Goal: Task Accomplishment & Management: Use online tool/utility

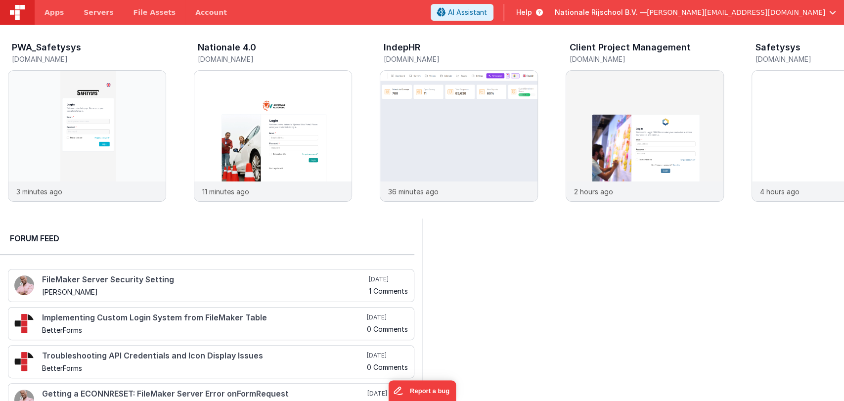
click at [756, 11] on span "[PERSON_NAME][EMAIL_ADDRESS][DOMAIN_NAME]" at bounding box center [736, 12] width 179 height 10
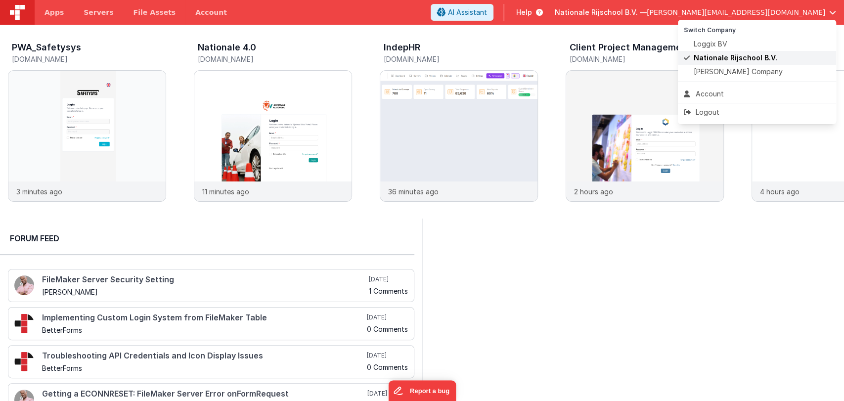
click at [720, 54] on span "Nationale Rijschool B.V." at bounding box center [736, 58] width 84 height 10
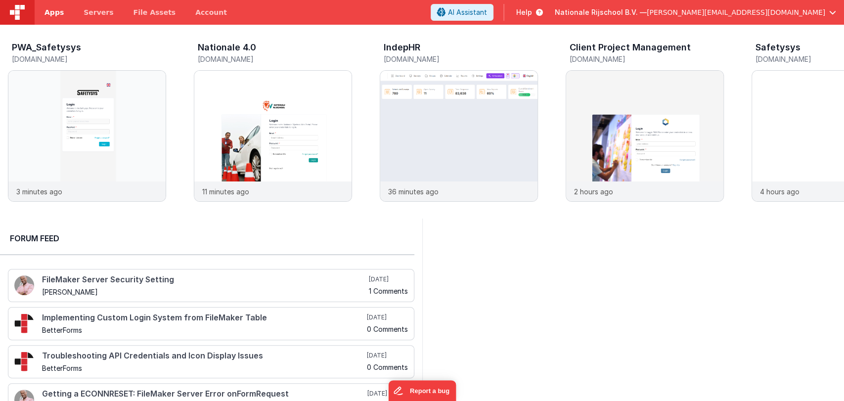
click at [46, 10] on span "Apps" at bounding box center [54, 12] width 19 height 10
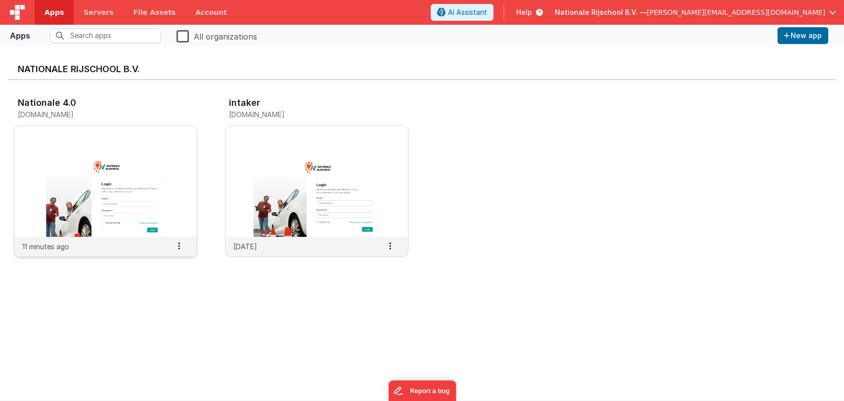
click at [89, 199] on img at bounding box center [105, 181] width 182 height 111
click at [107, 154] on img at bounding box center [105, 181] width 182 height 111
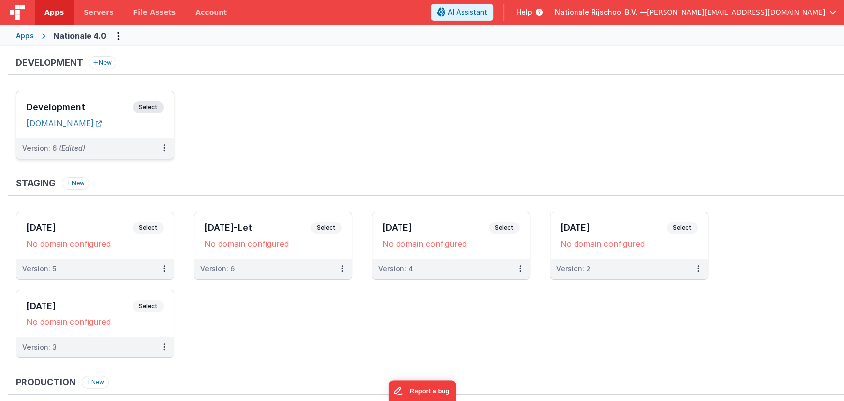
click at [66, 122] on link "nr.clientportal.cloud" at bounding box center [64, 123] width 76 height 10
click at [71, 112] on h3 "Development" at bounding box center [79, 107] width 107 height 10
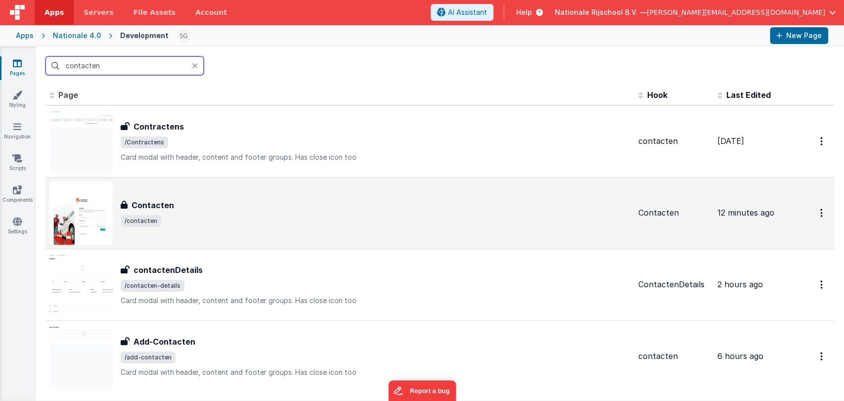
type input "contacten"
click at [196, 201] on div "Contacten" at bounding box center [376, 205] width 510 height 12
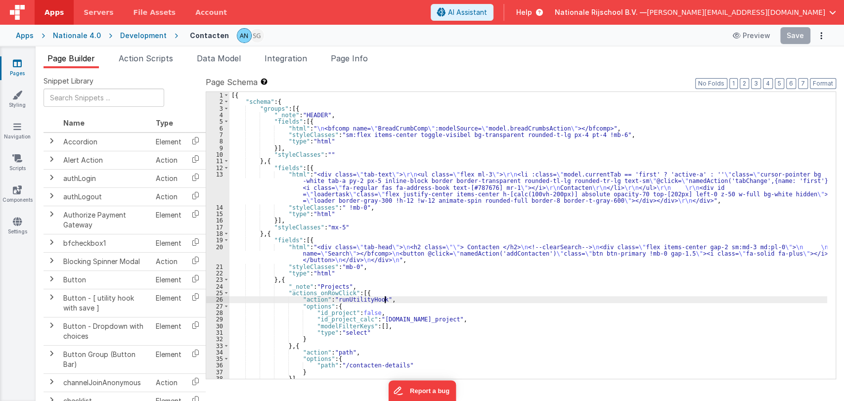
click at [447, 297] on div "[{ "schema" : { "groups" : [{ "_note" : "HEADER" , "fields" : [{ "html" : " \n …" at bounding box center [528, 242] width 598 height 300
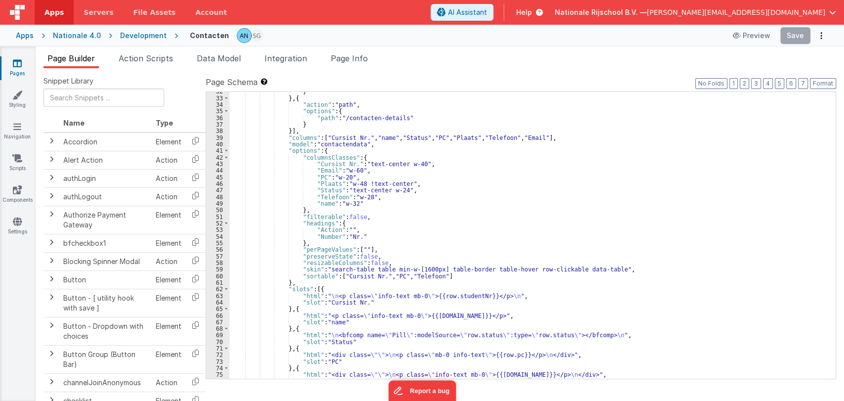
scroll to position [359, 0]
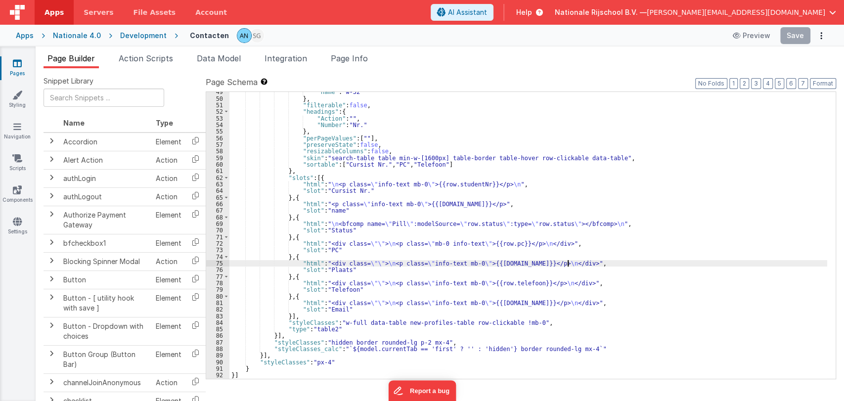
click at [583, 262] on div ""name" : "w-32" } , "filterable" : false , "headings" : { "Action" : "" , "Numb…" at bounding box center [528, 239] width 598 height 300
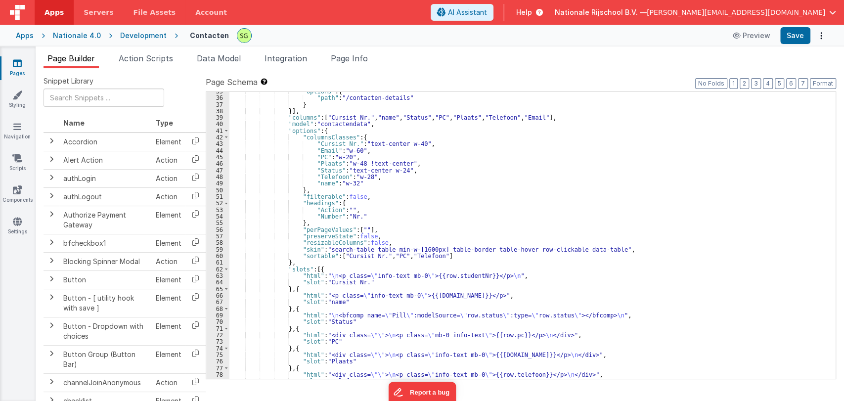
scroll to position [269, 0]
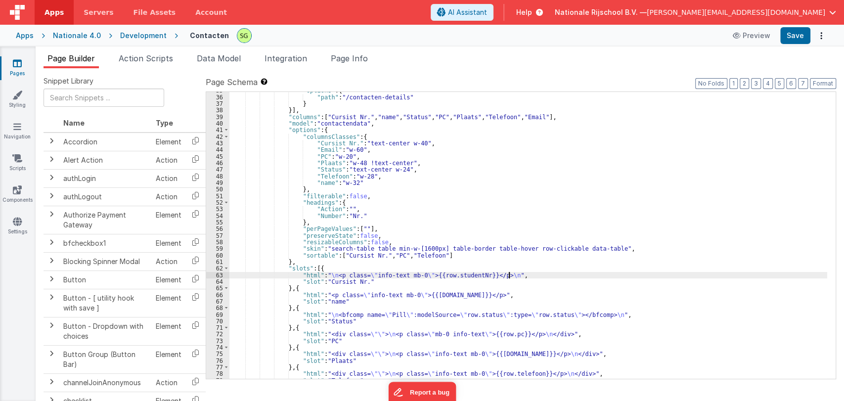
click at [530, 274] on div ""options" : { "path" : "/contacten-details" } }] , "columns" : [ "Cursist Nr." …" at bounding box center [528, 237] width 598 height 300
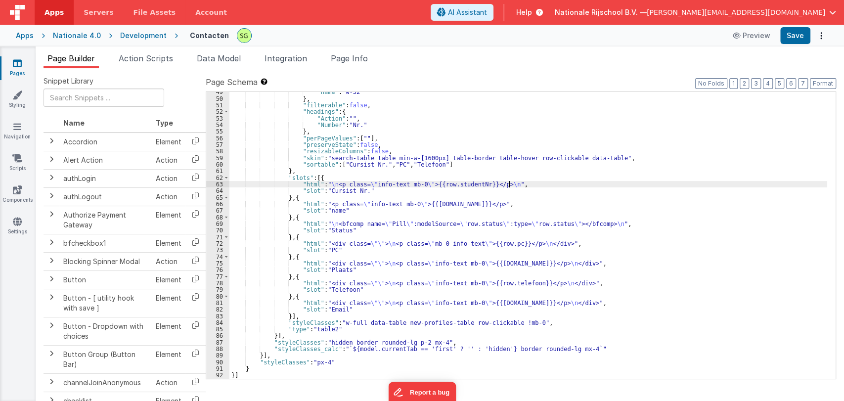
scroll to position [359, 0]
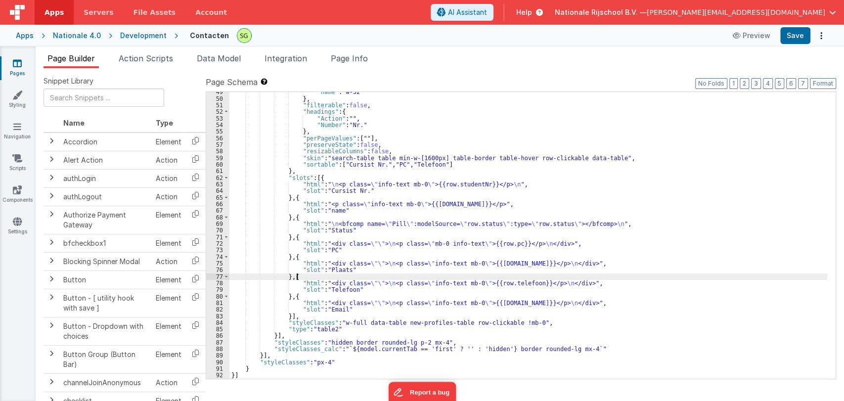
click at [576, 278] on div ""name" : "w-32" } , "filterable" : false , "headings" : { "Action" : "" , "Numb…" at bounding box center [528, 239] width 598 height 300
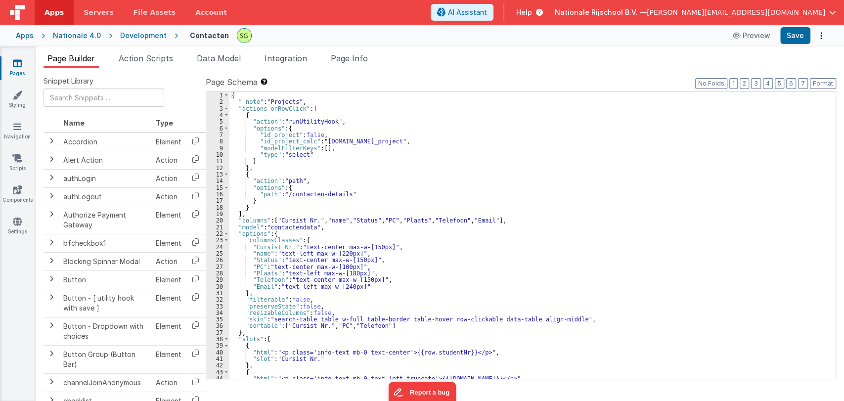
scroll to position [0, 0]
click at [816, 83] on button "Format" at bounding box center [823, 83] width 26 height 11
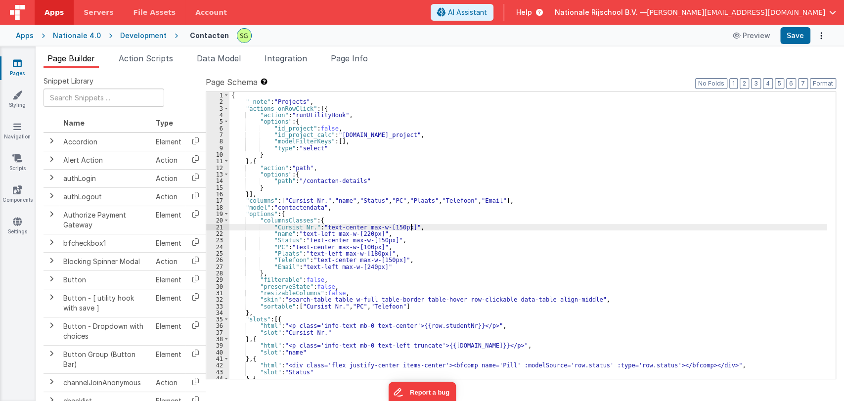
click at [515, 225] on div "{ "_note" : "Projects" , "actions_onRowClick" : [{ "action" : "runUtilityHook" …" at bounding box center [528, 242] width 598 height 300
click at [434, 249] on div "{ "_note" : "Projects" , "actions_onRowClick" : [{ "action" : "runUtilityHook" …" at bounding box center [528, 242] width 598 height 300
click at [353, 234] on div "{ "_note" : "Projects" , "actions_onRowClick" : [{ "action" : "runUtilityHook" …" at bounding box center [528, 242] width 598 height 300
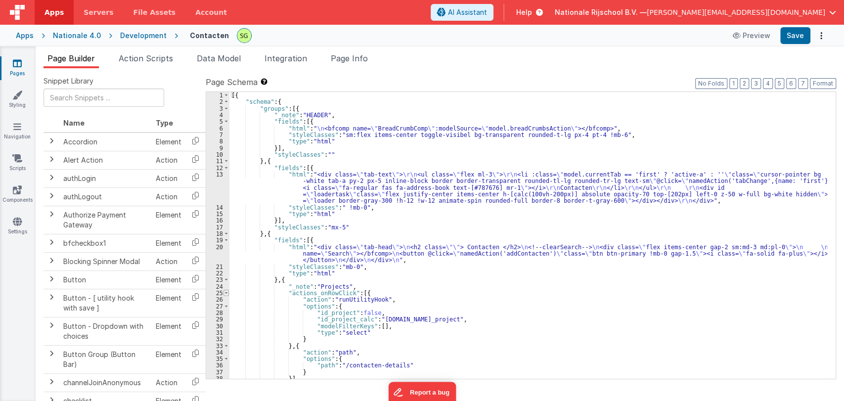
click at [227, 293] on span at bounding box center [226, 293] width 5 height 6
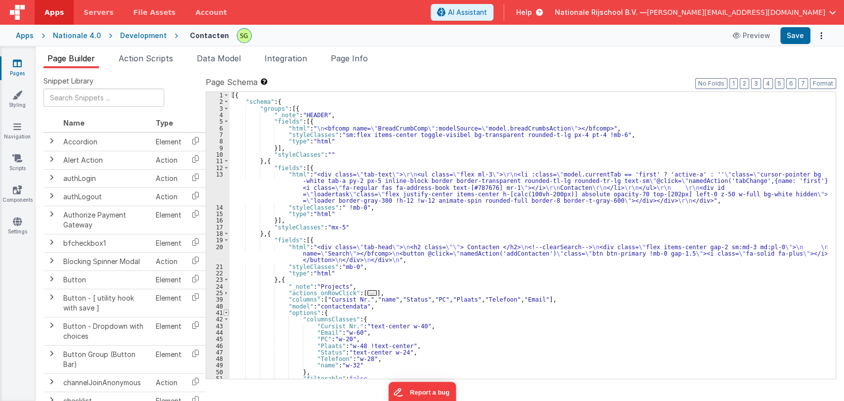
click at [228, 310] on span at bounding box center [226, 313] width 5 height 6
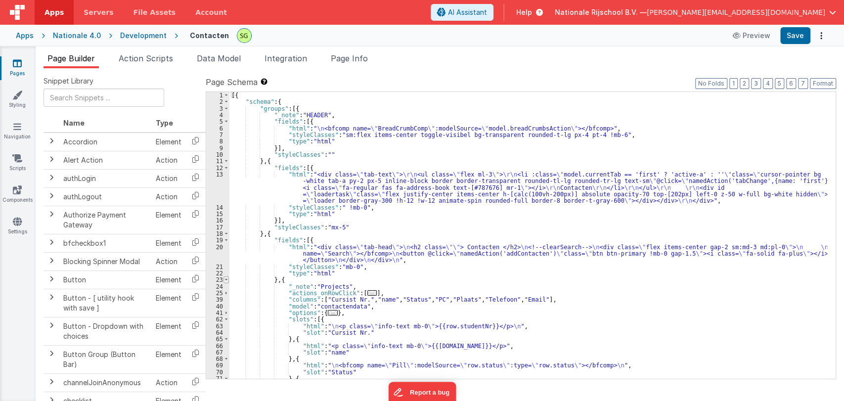
click at [226, 281] on span at bounding box center [226, 279] width 5 height 6
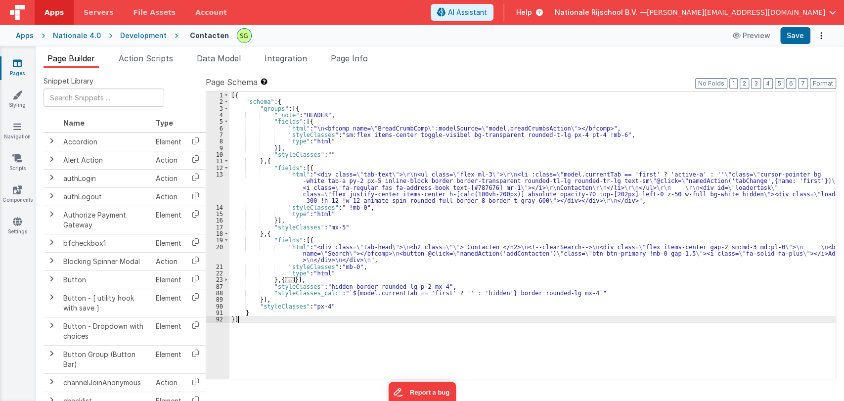
click at [297, 280] on div "[{ "schema" : { "groups" : [{ "_note" : "HEADER" , "fields" : [{ "html" : " \n …" at bounding box center [532, 242] width 606 height 300
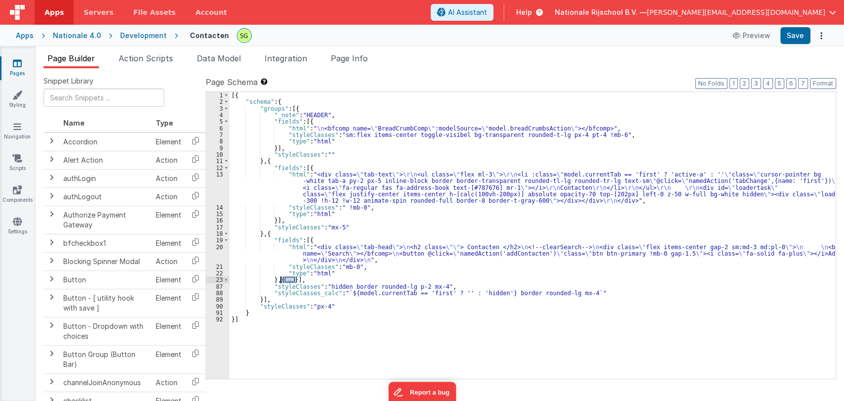
drag, startPoint x: 297, startPoint y: 282, endPoint x: 280, endPoint y: 281, distance: 17.3
click at [280, 281] on div "[{ "schema" : { "groups" : [{ "_note" : "HEADER" , "fields" : [{ "html" : " \n …" at bounding box center [532, 242] width 606 height 300
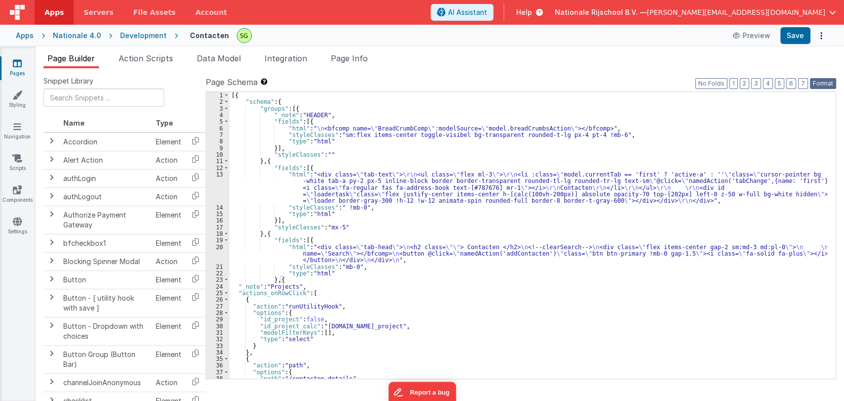
click at [826, 85] on button "Format" at bounding box center [823, 83] width 26 height 11
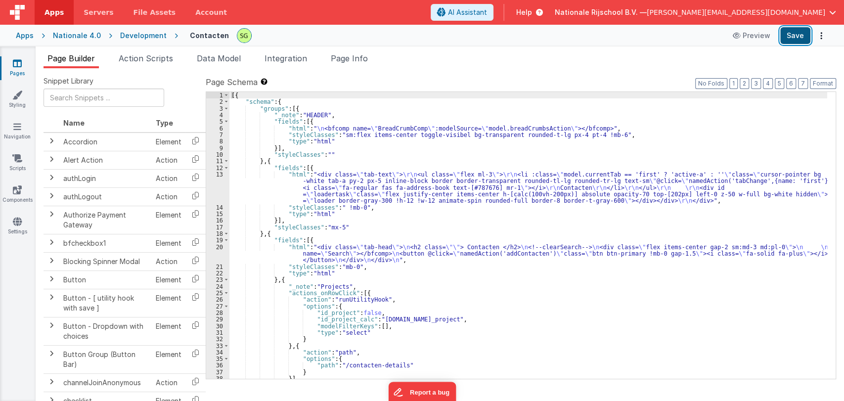
click at [793, 41] on button "Save" at bounding box center [795, 35] width 30 height 17
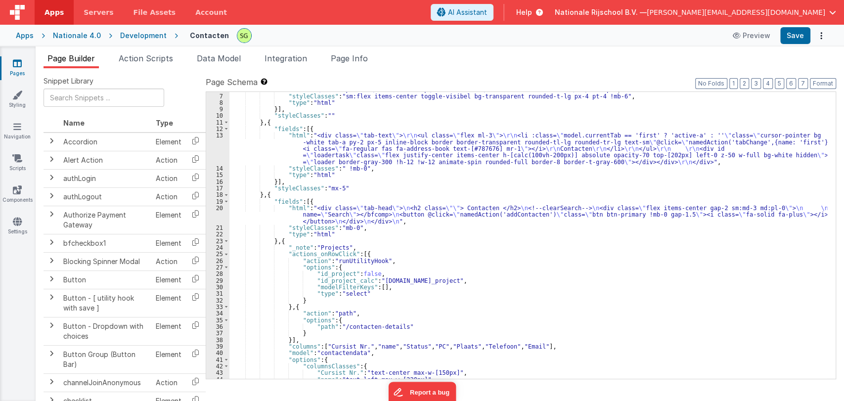
scroll to position [42, 0]
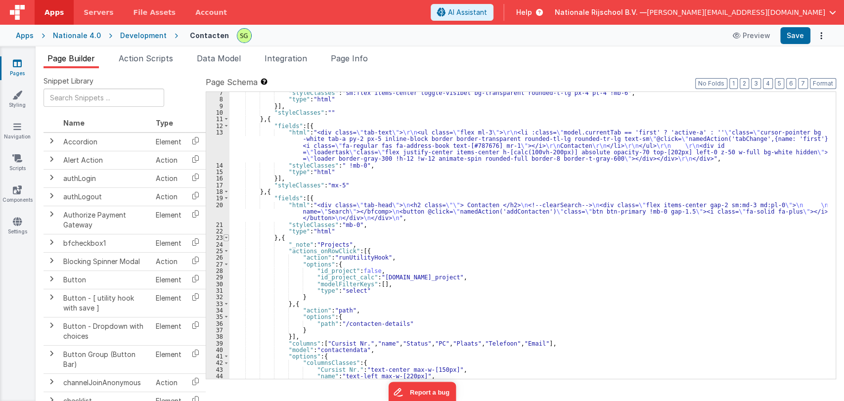
click at [226, 238] on span at bounding box center [226, 237] width 5 height 6
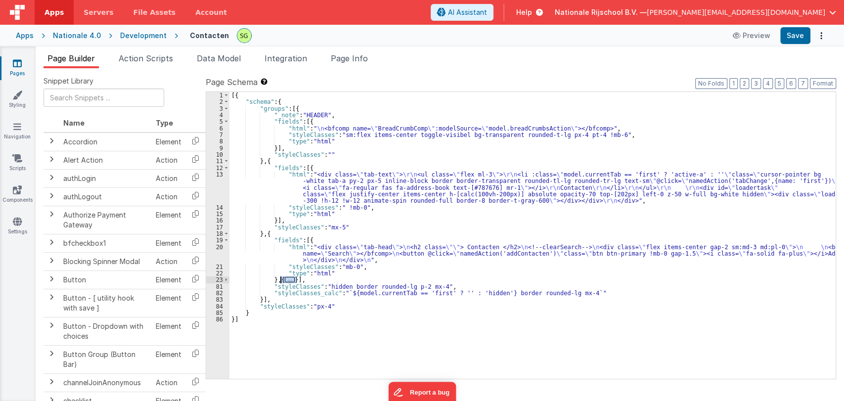
drag, startPoint x: 297, startPoint y: 279, endPoint x: 281, endPoint y: 279, distance: 16.3
click at [281, 279] on div "[{ "schema" : { "groups" : [{ "_note" : "HEADER" , "fields" : [{ "html" : " \n …" at bounding box center [532, 242] width 606 height 300
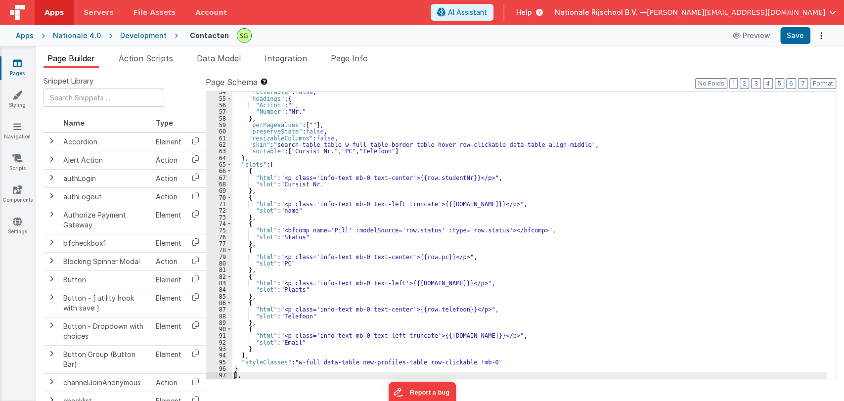
scroll to position [392, 0]
click at [823, 81] on button "Format" at bounding box center [823, 83] width 26 height 11
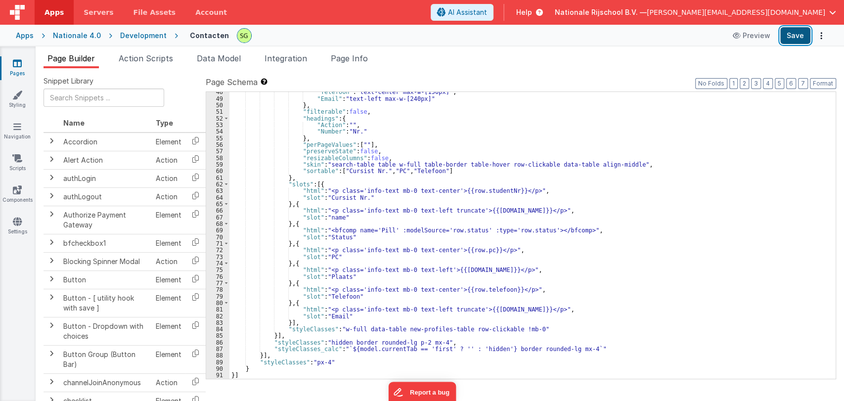
click at [802, 33] on button "Save" at bounding box center [795, 35] width 30 height 17
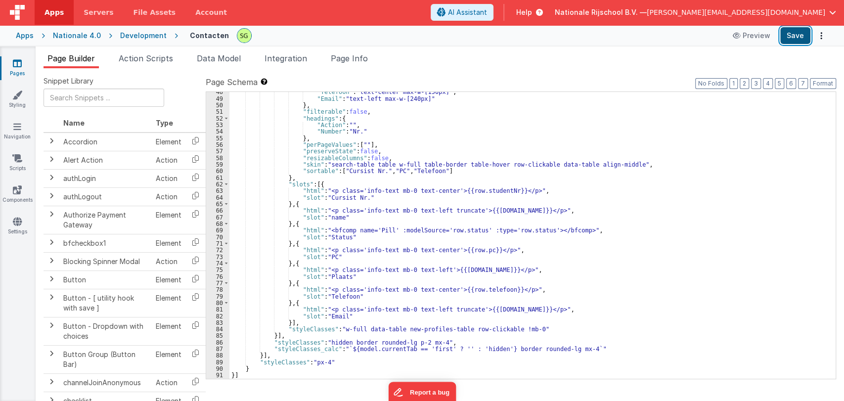
click at [792, 33] on button "Save" at bounding box center [795, 35] width 30 height 17
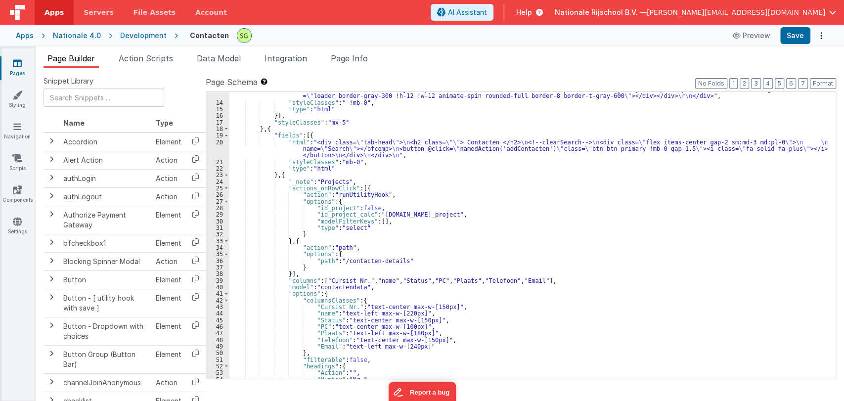
scroll to position [0, 0]
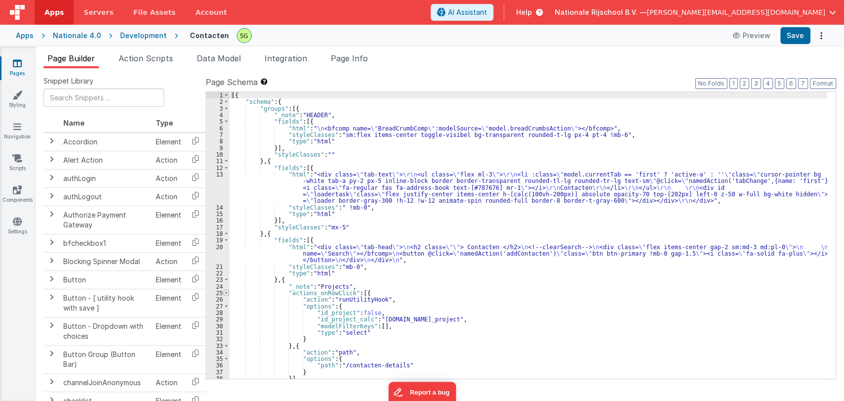
click at [226, 293] on span at bounding box center [226, 293] width 5 height 6
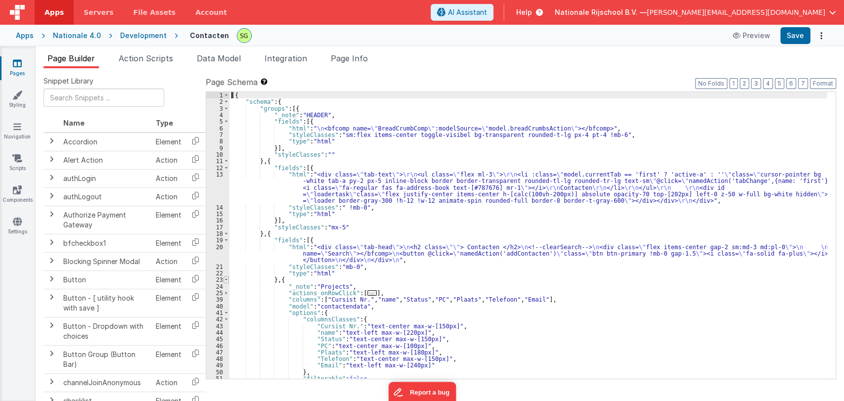
click at [226, 279] on span at bounding box center [226, 279] width 5 height 6
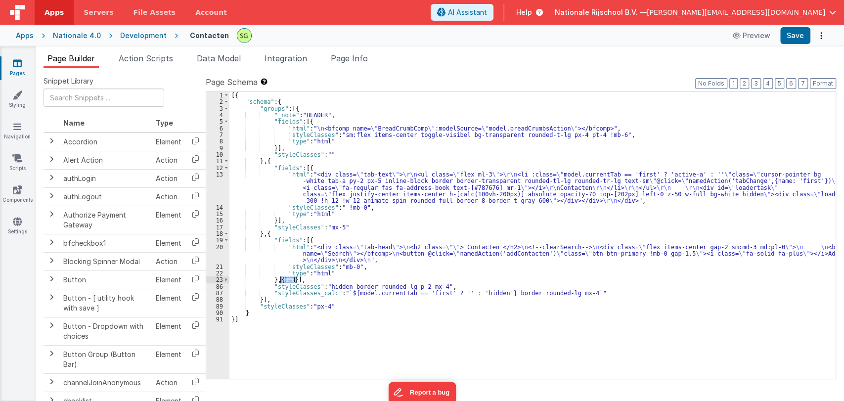
drag, startPoint x: 296, startPoint y: 278, endPoint x: 280, endPoint y: 279, distance: 15.9
click at [280, 279] on div "[{ "schema" : { "groups" : [{ "_note" : "HEADER" , "fields" : [{ "html" : " \n …" at bounding box center [532, 242] width 606 height 300
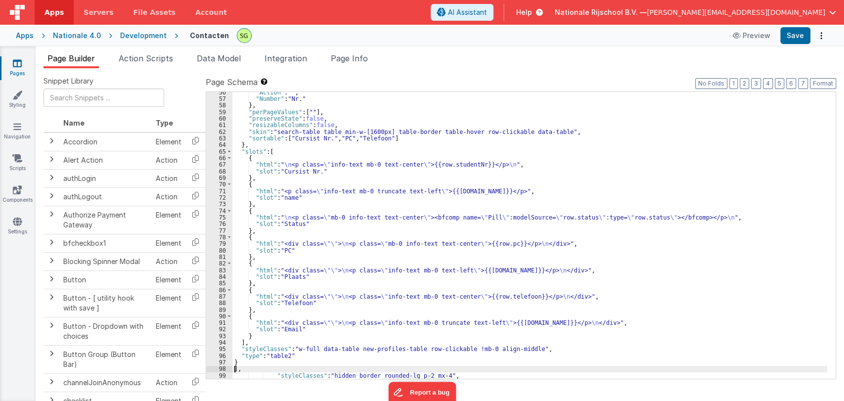
scroll to position [438, 0]
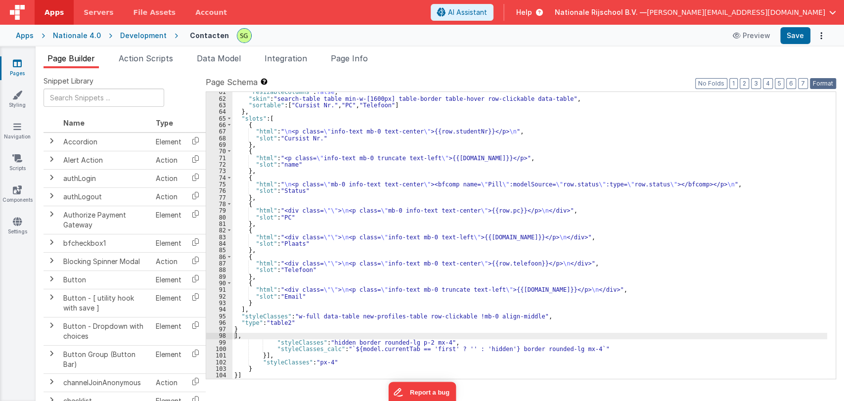
click at [827, 83] on button "Format" at bounding box center [823, 83] width 26 height 11
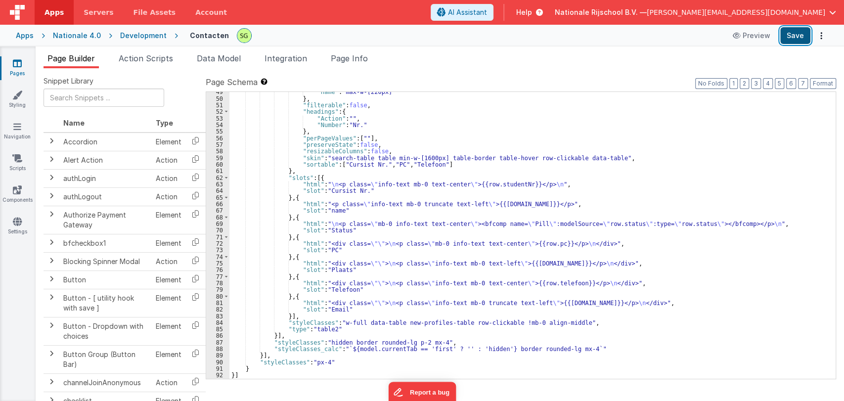
click at [797, 42] on button "Save" at bounding box center [795, 35] width 30 height 17
click at [806, 33] on button "Save" at bounding box center [795, 35] width 30 height 17
click at [401, 181] on div ""name" : "max-w-[220px]" } , "filterable" : false , "headings" : { "Action" : "…" at bounding box center [528, 239] width 598 height 300
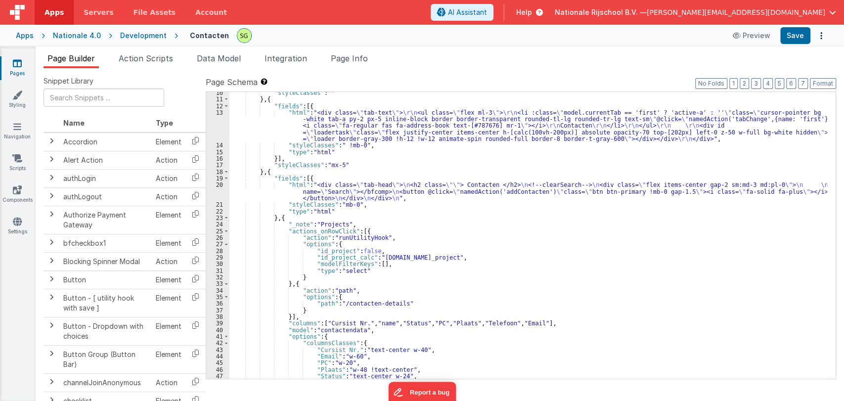
scroll to position [0, 0]
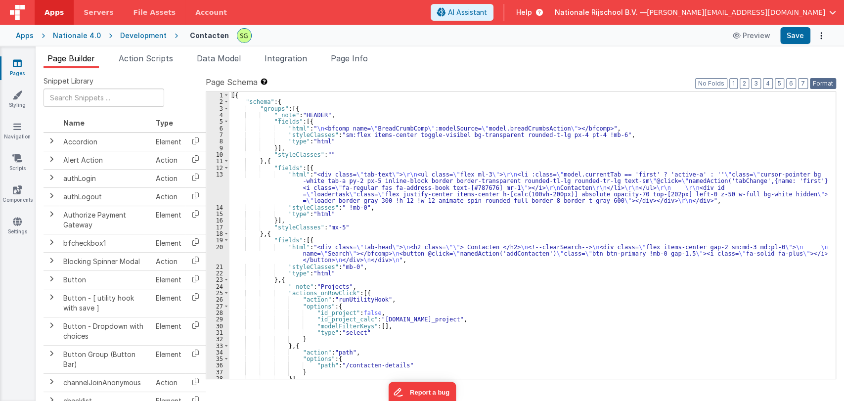
click at [827, 80] on button "Format" at bounding box center [823, 83] width 26 height 11
click at [800, 37] on button "Save" at bounding box center [795, 35] width 30 height 17
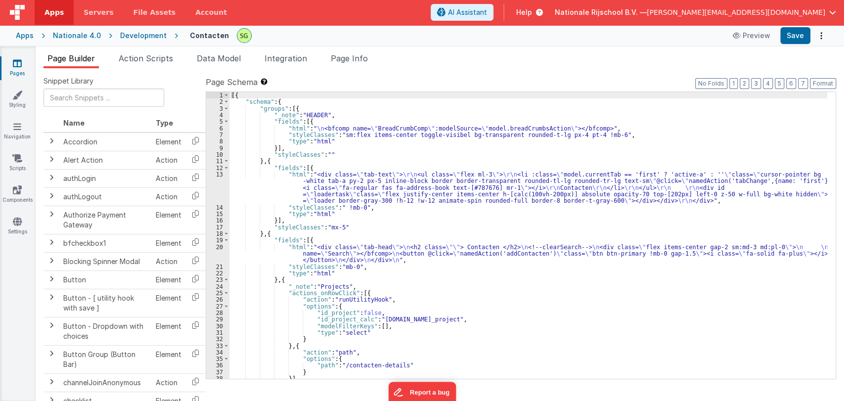
click at [522, 274] on div "[{ "schema" : { "groups" : [{ "_note" : "HEADER" , "fields" : [{ "html" : " \n …" at bounding box center [528, 242] width 598 height 300
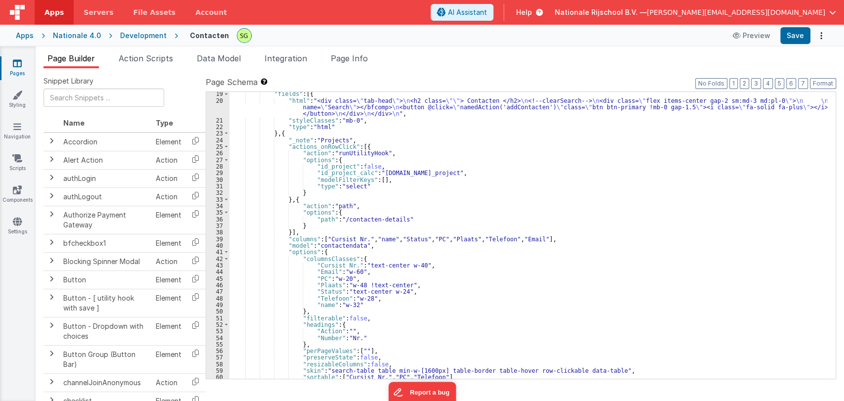
scroll to position [146, 0]
click at [791, 38] on button "Save" at bounding box center [795, 35] width 30 height 17
click at [821, 36] on icon "Options" at bounding box center [822, 36] width 14 height 0
click at [777, 71] on link "Rollback" at bounding box center [784, 74] width 87 height 19
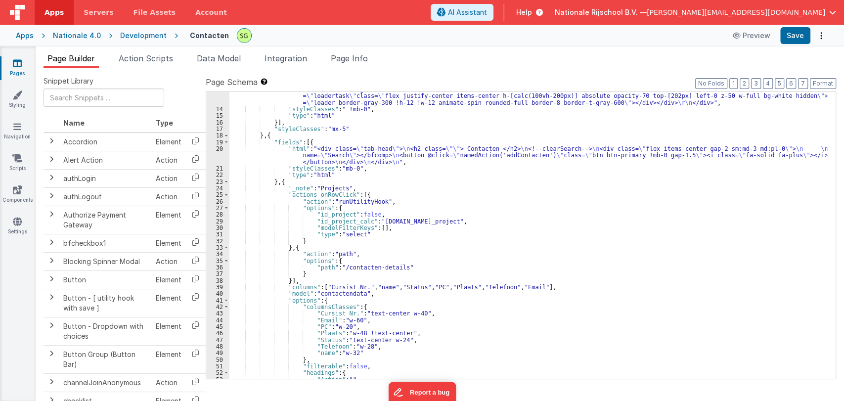
scroll to position [98, 0]
click at [458, 225] on div ""html" : "<div class= \" tab-text \" > \r\n <ul class= \" flex ml-3 \" > \r\n <…" at bounding box center [528, 236] width 598 height 326
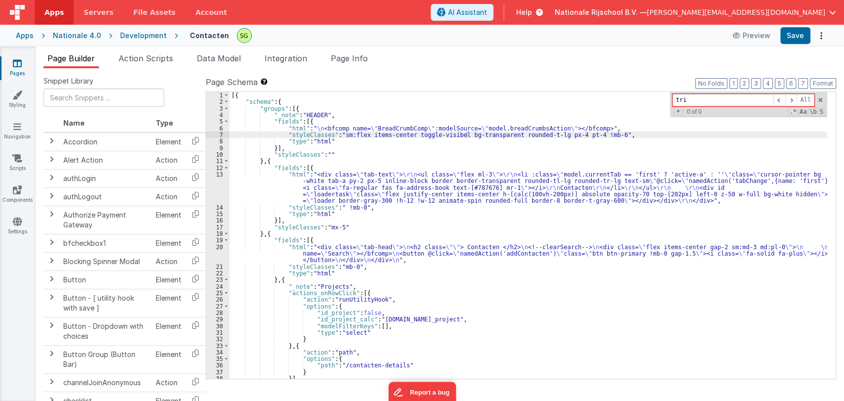
type input "trim"
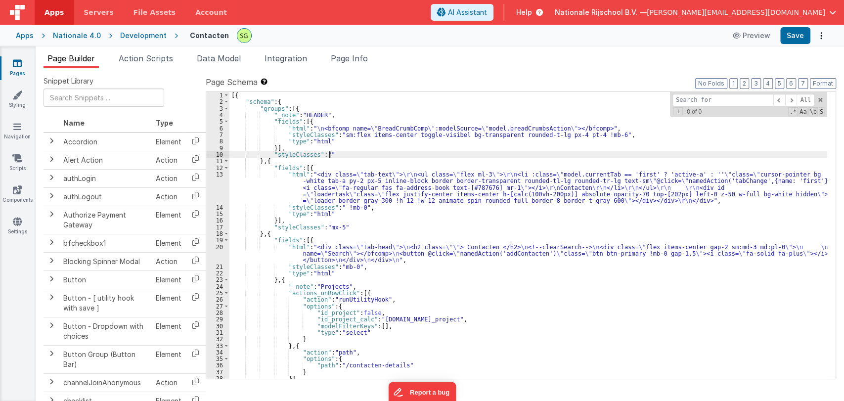
click at [349, 151] on div "[{ "schema" : { "groups" : [{ "_note" : "HEADER" , "fields" : [{ "html" : " \n …" at bounding box center [528, 242] width 598 height 300
paste input "testActionInPage"
type input "testActionInPage"
click at [146, 57] on span "Action Scripts" at bounding box center [146, 58] width 54 height 10
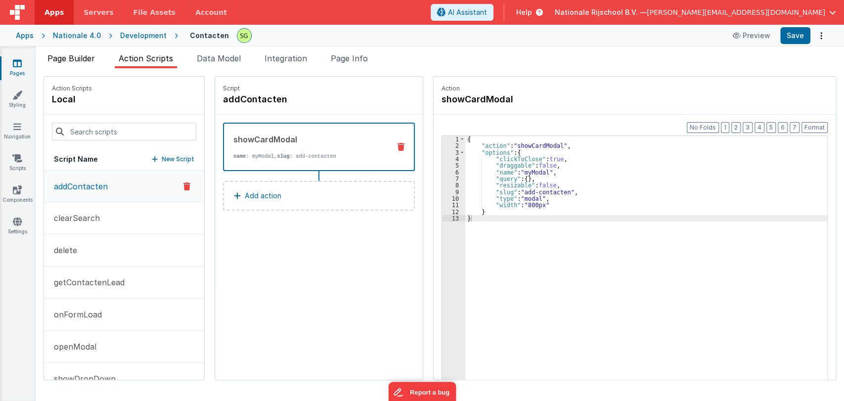
click at [71, 56] on span "Page Builder" at bounding box center [70, 58] width 47 height 10
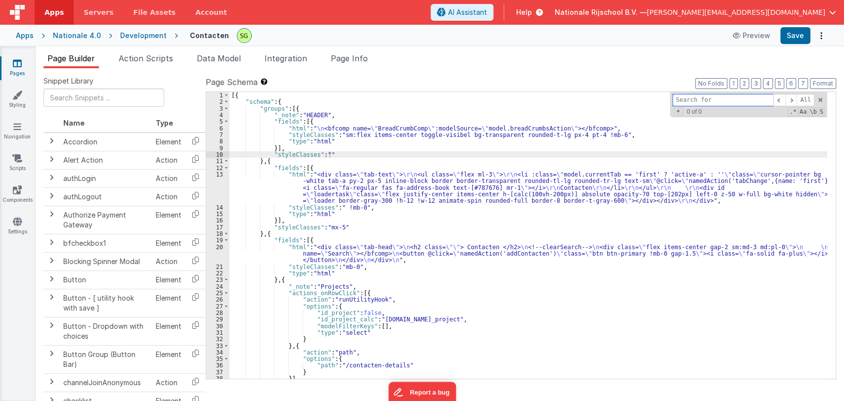
click at [823, 102] on div "All Replace All + 0 of 0 .* Aa \b S" at bounding box center [748, 104] width 157 height 25
click at [822, 98] on span at bounding box center [820, 99] width 7 height 7
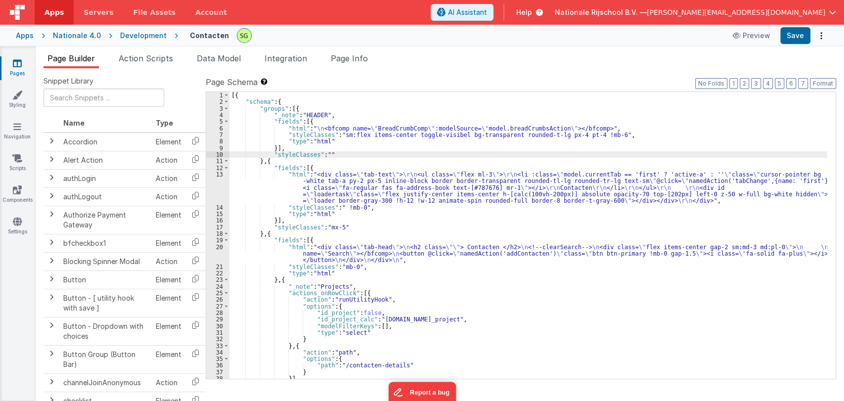
click at [358, 179] on div "[{ "schema" : { "groups" : [{ "_note" : "HEADER" , "fields" : [{ "html" : " \n …" at bounding box center [528, 242] width 598 height 300
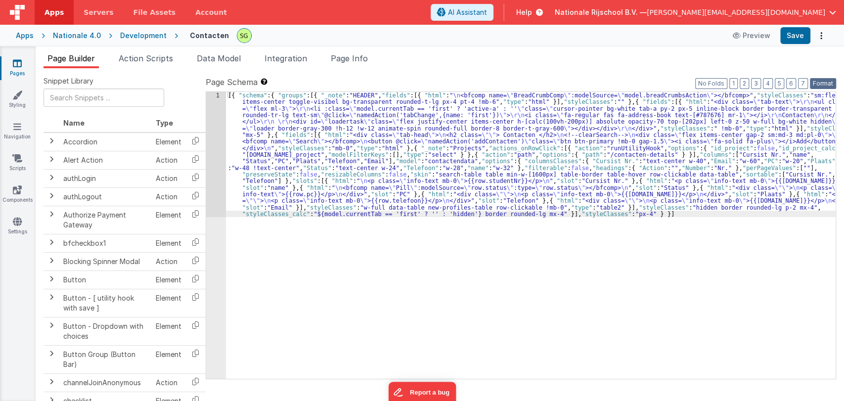
click at [820, 83] on button "Format" at bounding box center [823, 83] width 26 height 11
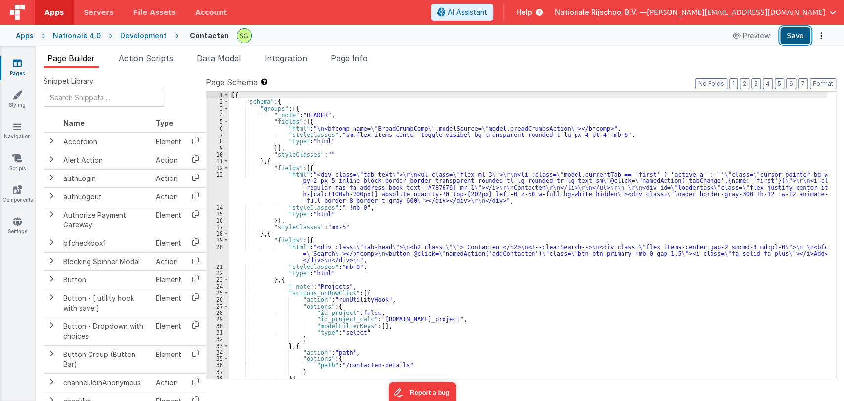
click at [802, 39] on button "Save" at bounding box center [795, 35] width 30 height 17
click at [360, 228] on div "[{ "schema" : { "groups" : [{ "_note" : "HEADER" , "fields" : [{ "html" : " \n …" at bounding box center [528, 242] width 598 height 300
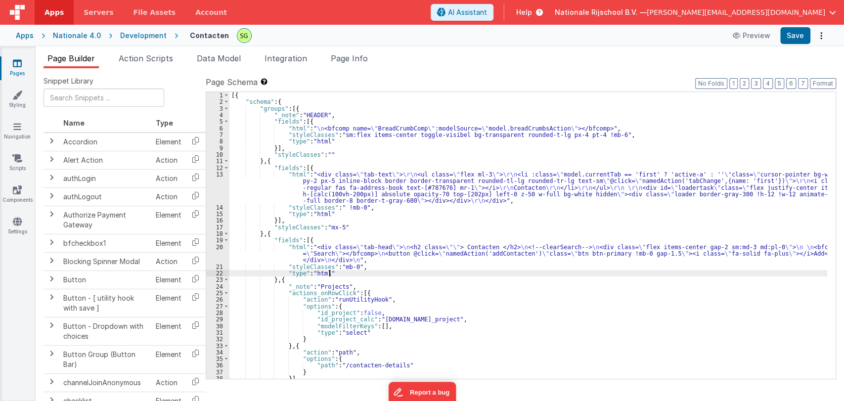
click at [375, 270] on div "[{ "schema" : { "groups" : [{ "_note" : "HEADER" , "fields" : [{ "html" : " \n …" at bounding box center [528, 242] width 598 height 300
click at [381, 267] on div "[{ "schema" : { "groups" : [{ "_note" : "HEADER" , "fields" : [{ "html" : " \n …" at bounding box center [528, 242] width 598 height 300
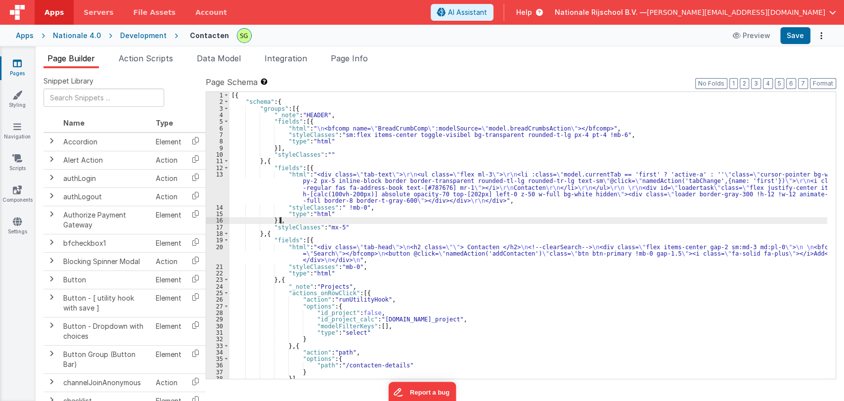
click at [457, 223] on div "[{ "schema" : { "groups" : [{ "_note" : "HEADER" , "fields" : [{ "html" : " \n …" at bounding box center [528, 242] width 598 height 300
click at [776, 14] on span "[PERSON_NAME][EMAIL_ADDRESS][DOMAIN_NAME]" at bounding box center [736, 12] width 179 height 10
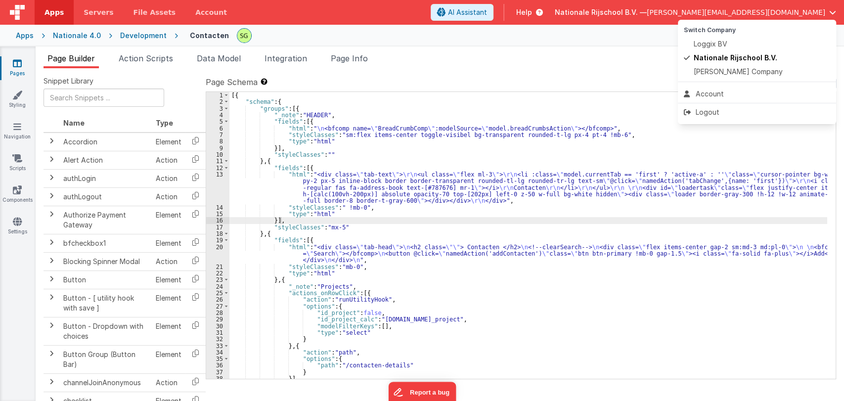
click at [654, 54] on button at bounding box center [422, 200] width 844 height 401
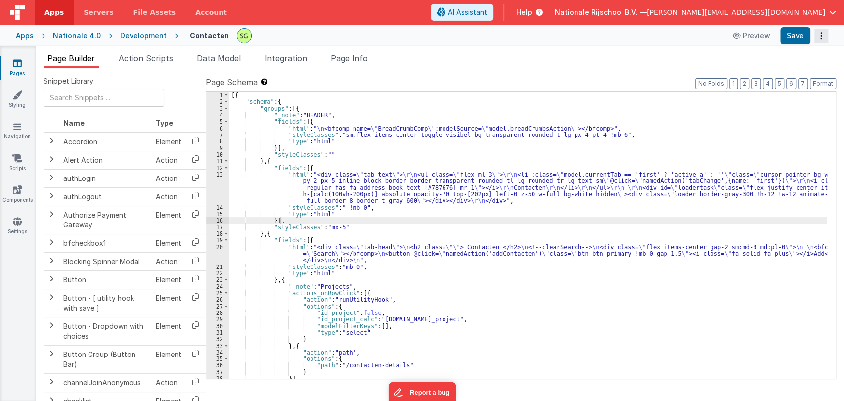
click at [815, 40] on button "Options" at bounding box center [822, 36] width 14 height 14
click at [779, 72] on link "Rollback" at bounding box center [784, 74] width 87 height 19
click at [821, 36] on icon "Options" at bounding box center [822, 36] width 14 height 0
click at [784, 74] on link "Rollback" at bounding box center [784, 74] width 87 height 19
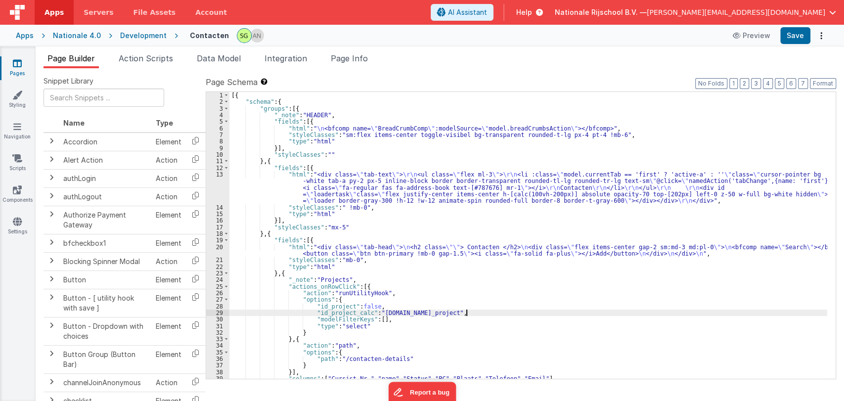
click at [498, 310] on div "[{ "schema" : { "groups" : [{ "_note" : "HEADER" , "fields" : [{ "html" : " \n …" at bounding box center [528, 242] width 598 height 300
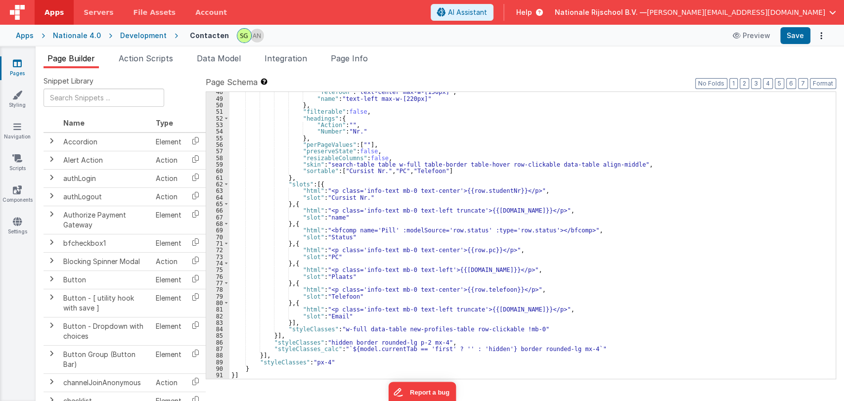
scroll to position [346, 0]
click at [625, 237] on div ""Telefoon" : "text-center max-w-[150px]" , "name" : "text-left max-w-[220px]" }…" at bounding box center [528, 239] width 598 height 300
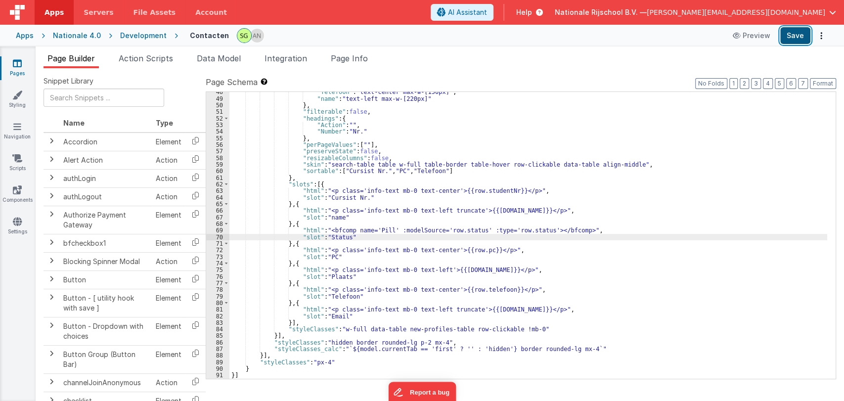
click at [788, 35] on button "Save" at bounding box center [795, 35] width 30 height 17
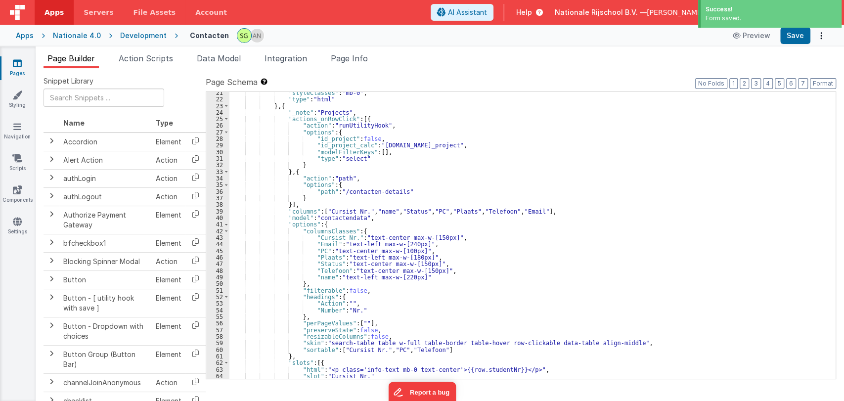
scroll to position [0, 0]
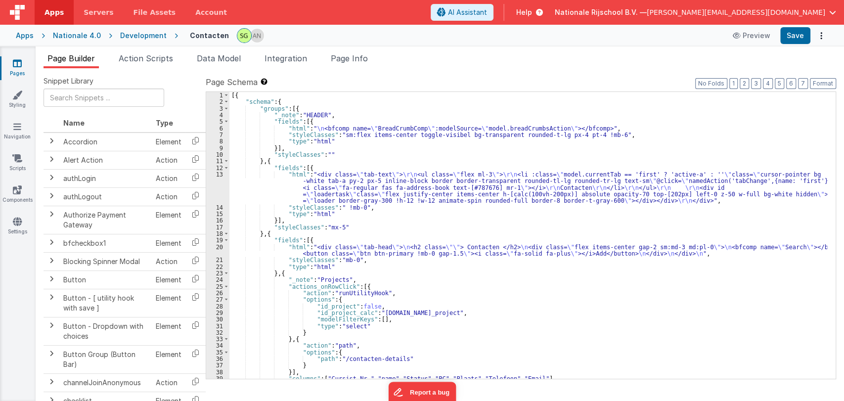
click at [484, 317] on div "[{ "schema" : { "groups" : [{ "_note" : "HEADER" , "fields" : [{ "html" : " \n …" at bounding box center [528, 242] width 598 height 300
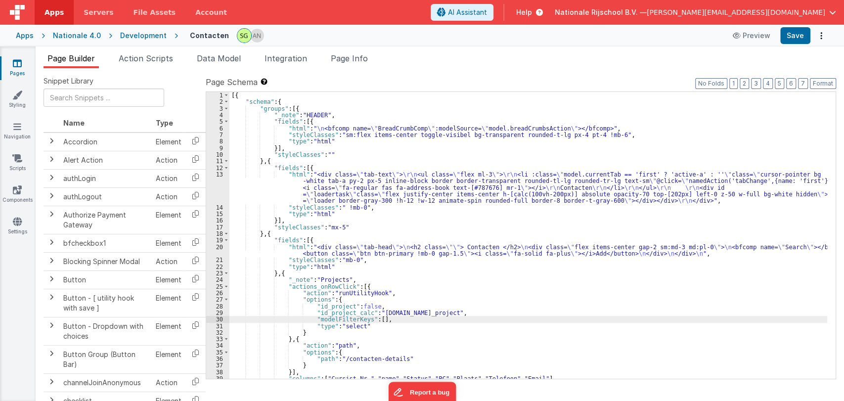
click at [500, 310] on div "[{ "schema" : { "groups" : [{ "_note" : "HEADER" , "fields" : [{ "html" : " \n …" at bounding box center [528, 242] width 598 height 300
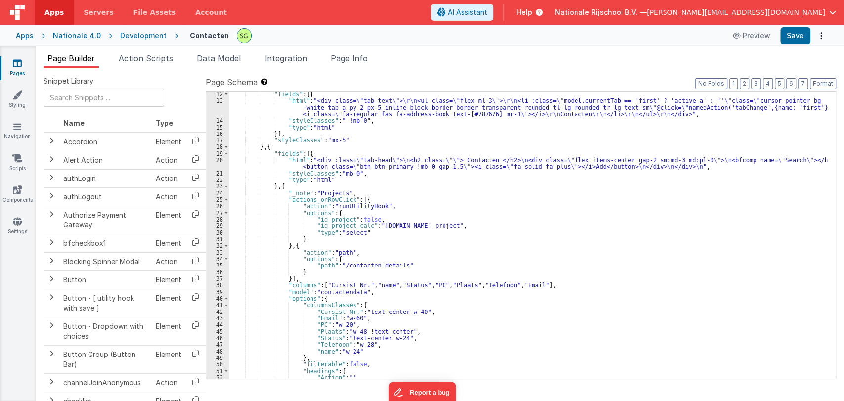
scroll to position [73, 0]
click at [225, 187] on span at bounding box center [226, 186] width 5 height 6
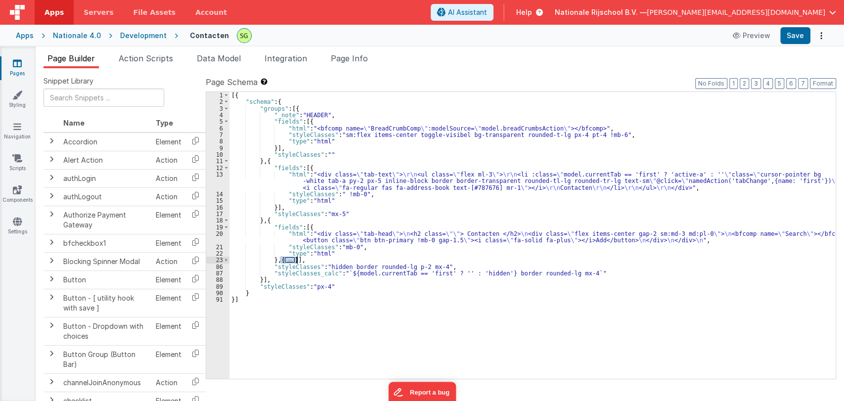
drag, startPoint x: 280, startPoint y: 260, endPoint x: 297, endPoint y: 258, distance: 16.4
click at [297, 258] on div "[{ "schema" : { "groups" : [{ "_note" : "HEADER" , "fields" : [{ "html" : "<bfc…" at bounding box center [532, 242] width 606 height 300
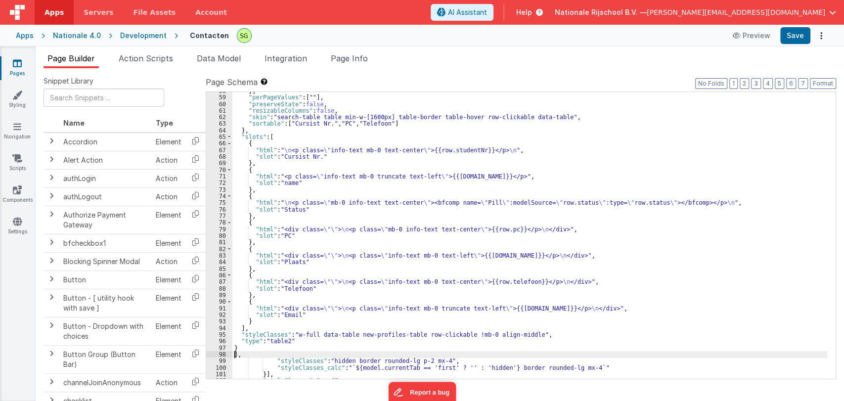
scroll to position [418, 0]
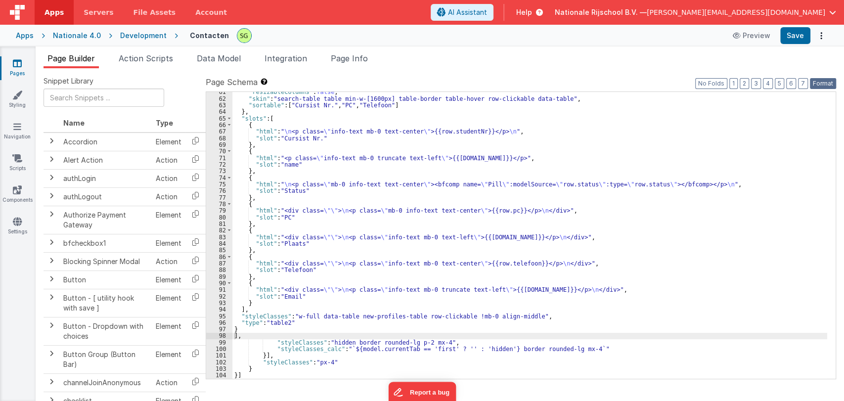
click at [823, 85] on button "Format" at bounding box center [823, 83] width 26 height 11
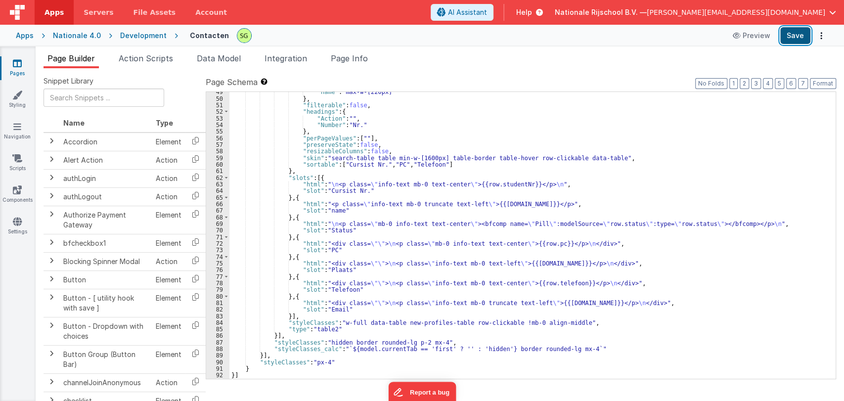
click at [800, 39] on button "Save" at bounding box center [795, 35] width 30 height 17
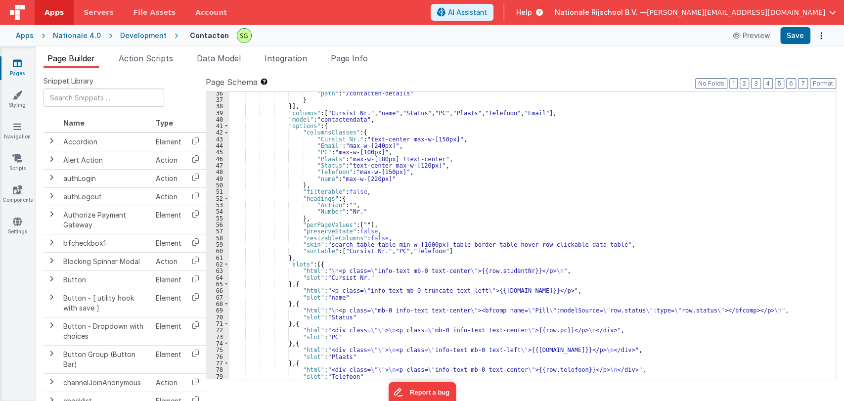
scroll to position [247, 0]
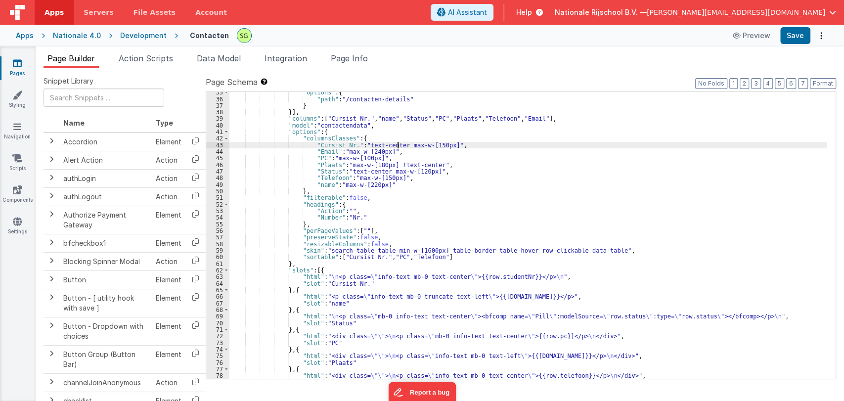
click at [398, 147] on div ""options" : { "path" : "/contacten-details" } }] , "columns" : [ "Cursist Nr." …" at bounding box center [528, 239] width 598 height 300
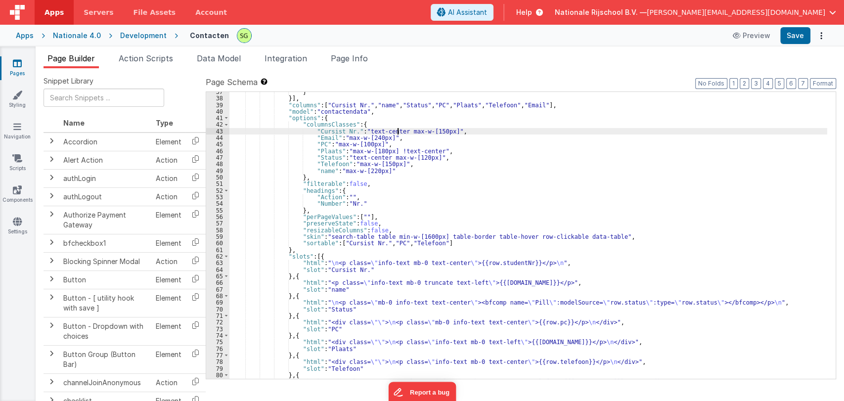
scroll to position [261, 0]
click at [454, 261] on div "} }] , "columns" : [ "Cursist Nr." , "name" , "Status" , "PC" , "Plaats" , "Tel…" at bounding box center [528, 239] width 598 height 300
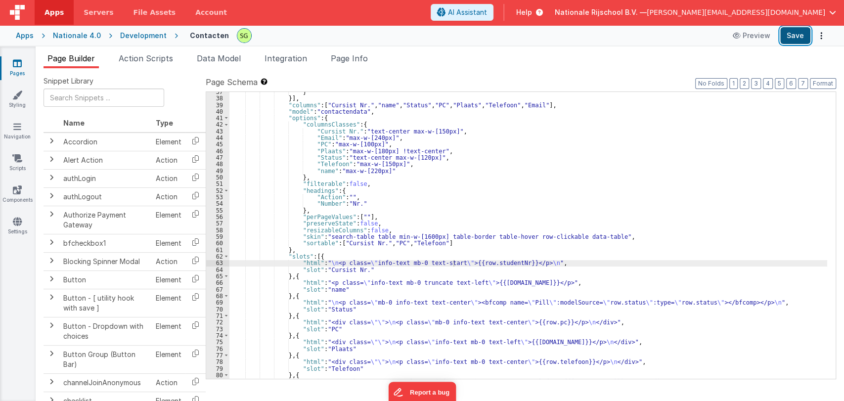
click at [786, 38] on button "Save" at bounding box center [795, 35] width 30 height 17
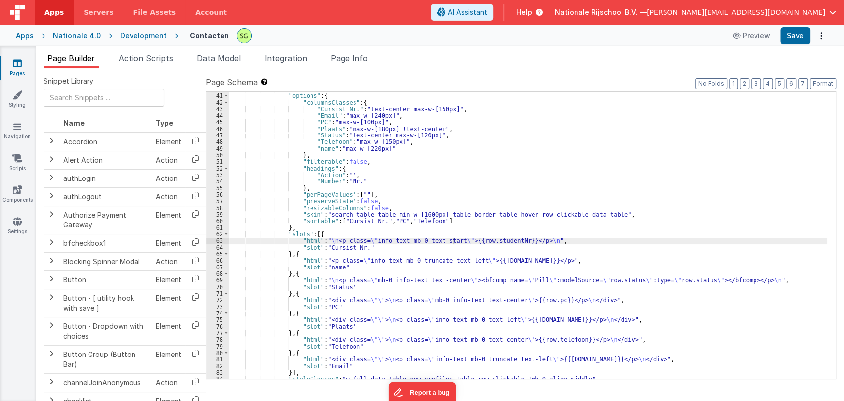
scroll to position [283, 0]
click at [445, 278] on div ""model" : "contactendata" , "options" : { "columnsClasses" : { "Cursist Nr." : …" at bounding box center [528, 236] width 598 height 300
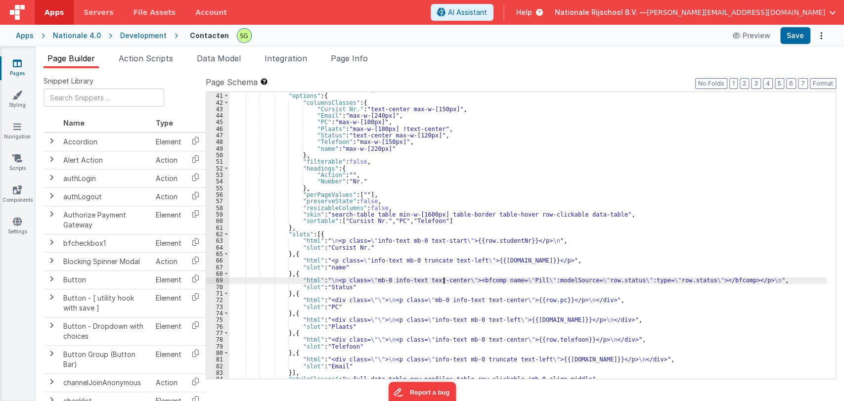
click at [445, 278] on div ""model" : "contactendata" , "options" : { "columnsClasses" : { "Cursist Nr." : …" at bounding box center [528, 236] width 598 height 300
click at [792, 41] on button "Save" at bounding box center [795, 35] width 30 height 17
click at [440, 281] on div ""model" : "contactendata" , "options" : { "columnsClasses" : { "Cursist Nr." : …" at bounding box center [528, 236] width 598 height 300
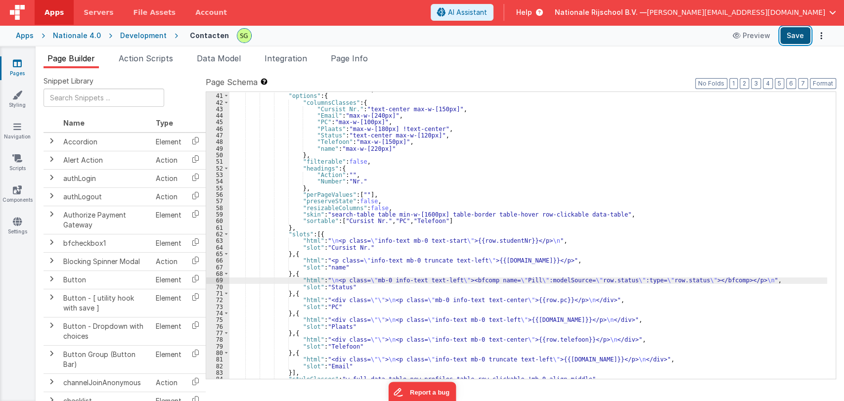
click at [787, 33] on button "Save" at bounding box center [795, 35] width 30 height 17
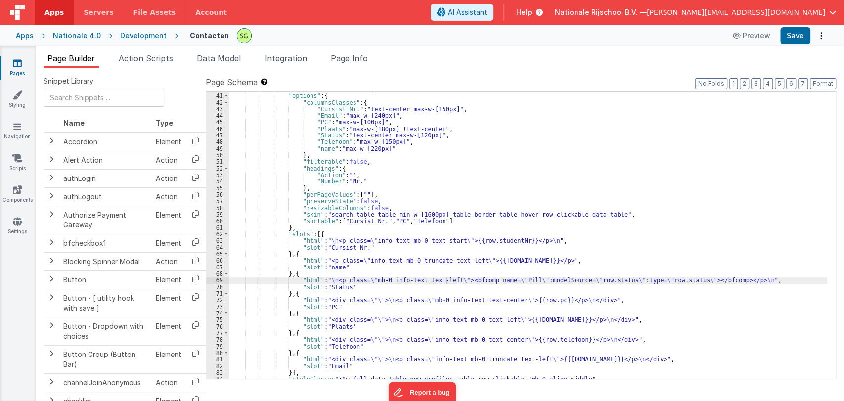
click at [446, 279] on div ""model" : "contactendata" , "options" : { "columnsClasses" : { "Cursist Nr." : …" at bounding box center [528, 236] width 598 height 300
click at [801, 36] on button "Save" at bounding box center [795, 35] width 30 height 17
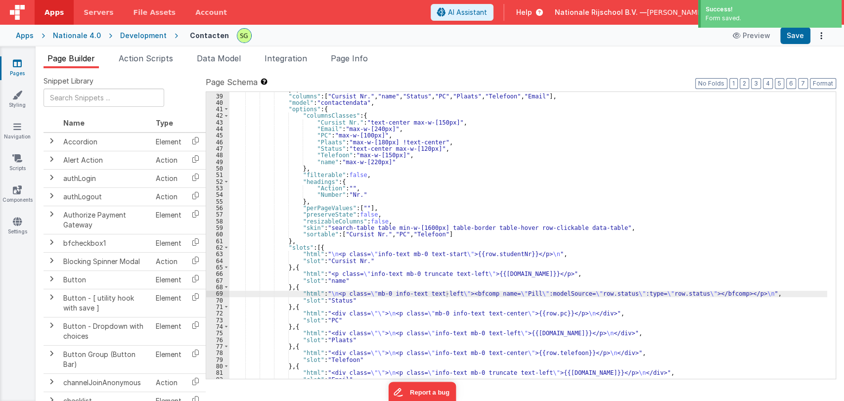
scroll to position [263, 0]
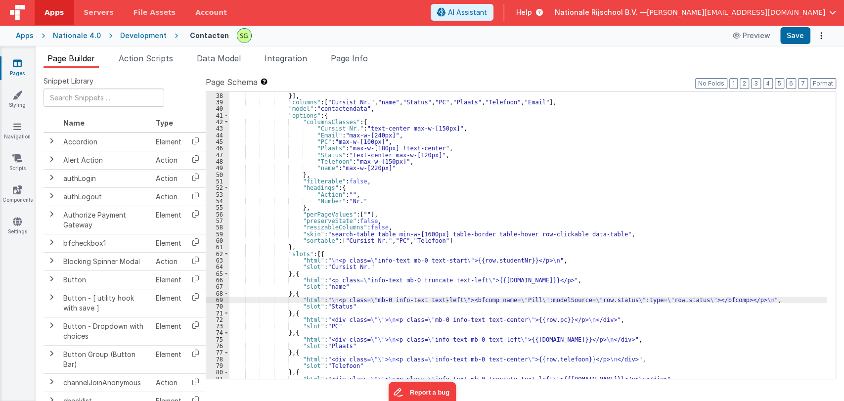
click at [24, 38] on div "Apps" at bounding box center [25, 36] width 18 height 10
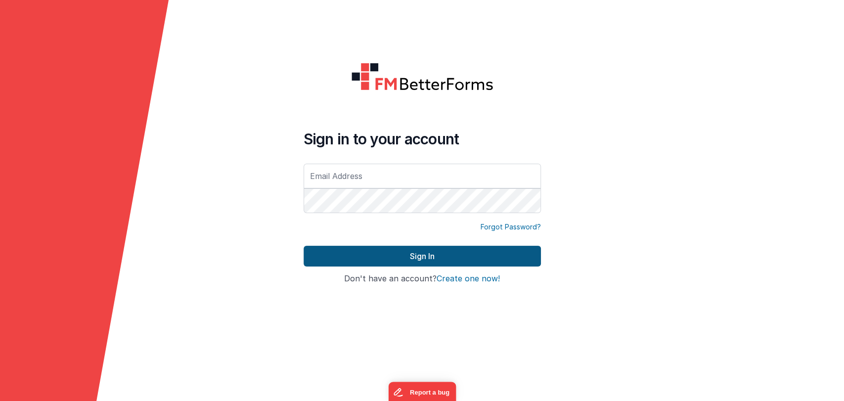
type input "[PERSON_NAME][EMAIL_ADDRESS][DOMAIN_NAME]"
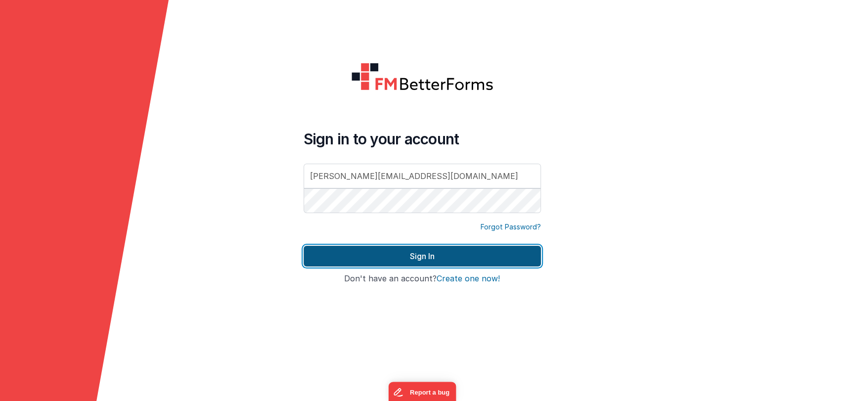
click at [398, 262] on button "Sign In" at bounding box center [422, 256] width 237 height 21
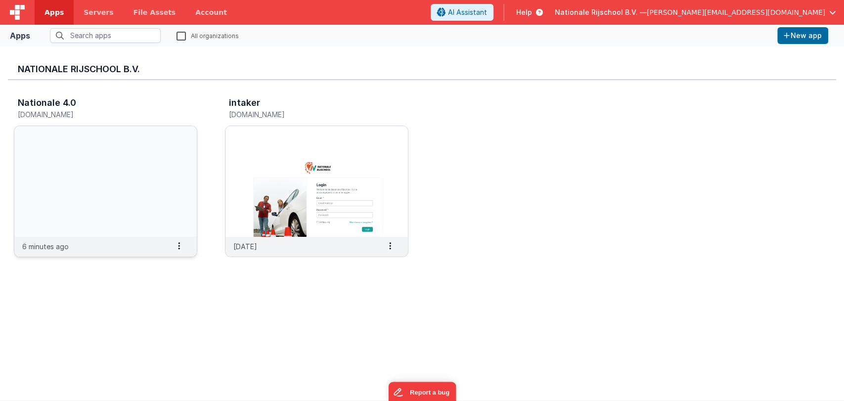
click at [163, 185] on img at bounding box center [105, 181] width 182 height 111
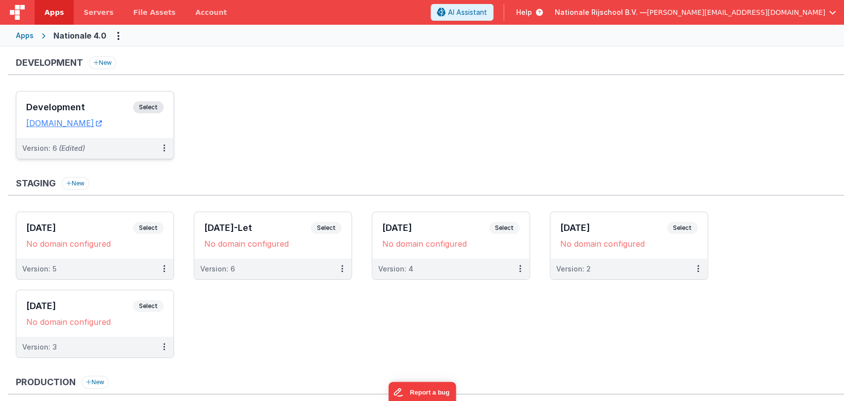
click at [67, 104] on h3 "Development" at bounding box center [79, 107] width 107 height 10
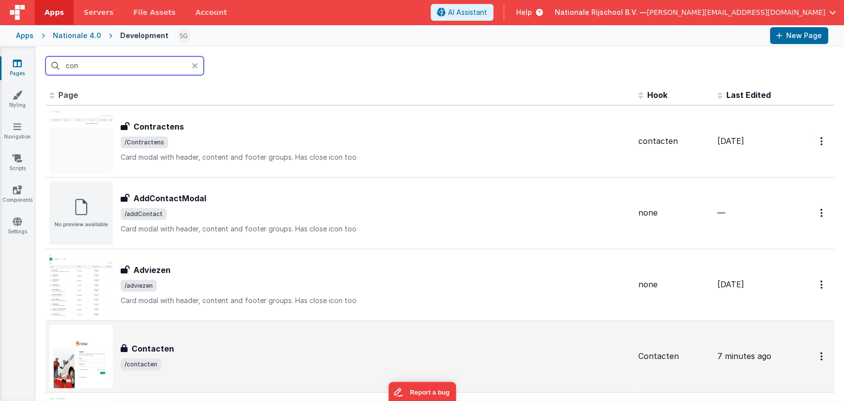
type input "con"
click at [194, 343] on div "Contacten" at bounding box center [376, 349] width 510 height 12
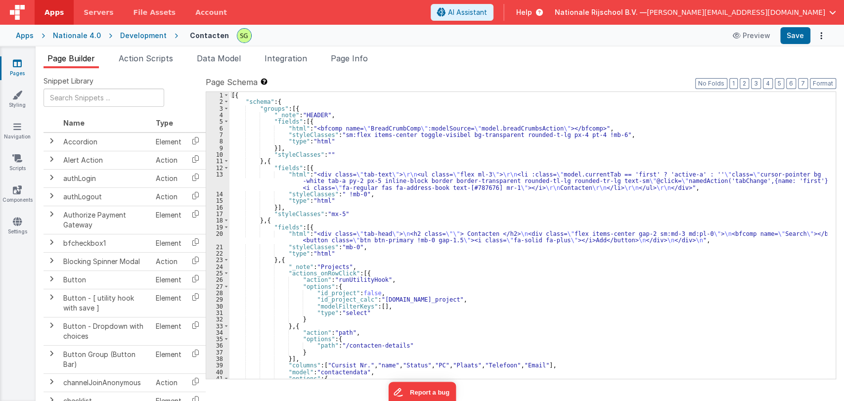
click at [478, 300] on div "[{ "schema" : { "groups" : [{ "_note" : "HEADER" , "fields" : [{ "html" : "<bfc…" at bounding box center [528, 242] width 598 height 300
click at [394, 277] on div "[{ "schema" : { "groups" : [{ "_note" : "HEADER" , "fields" : [{ "html" : "<bfc…" at bounding box center [528, 242] width 598 height 300
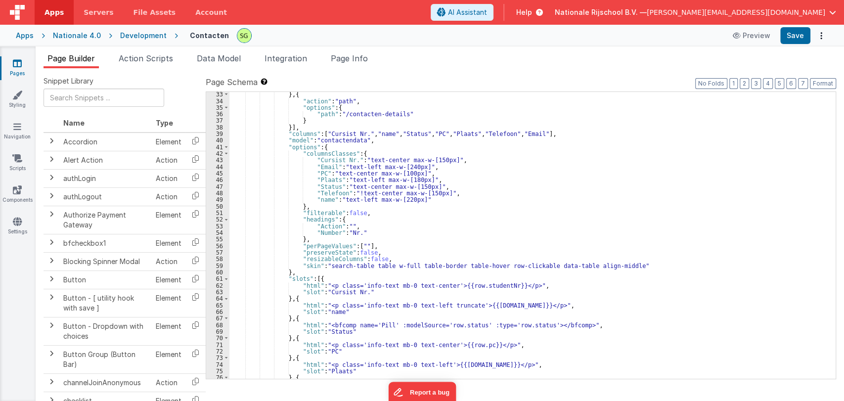
scroll to position [257, 0]
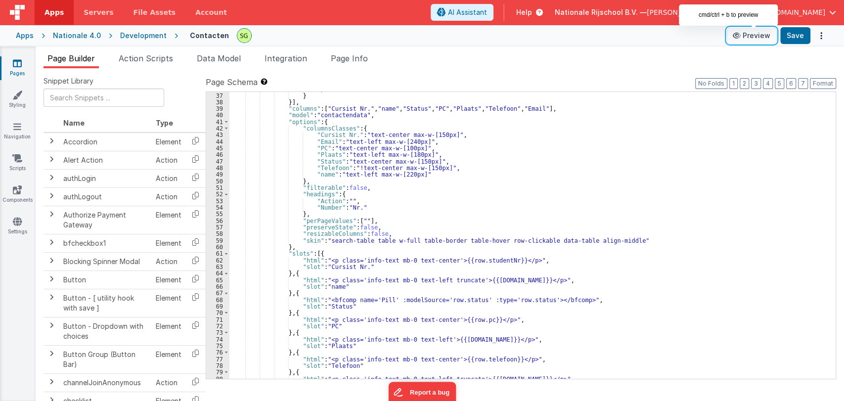
click at [741, 33] on icon at bounding box center [738, 35] width 10 height 7
click at [398, 183] on div ""path" : "/contacten-details" } }] , "columns" : [ "Cursist Nr." , "name" , "St…" at bounding box center [528, 236] width 598 height 300
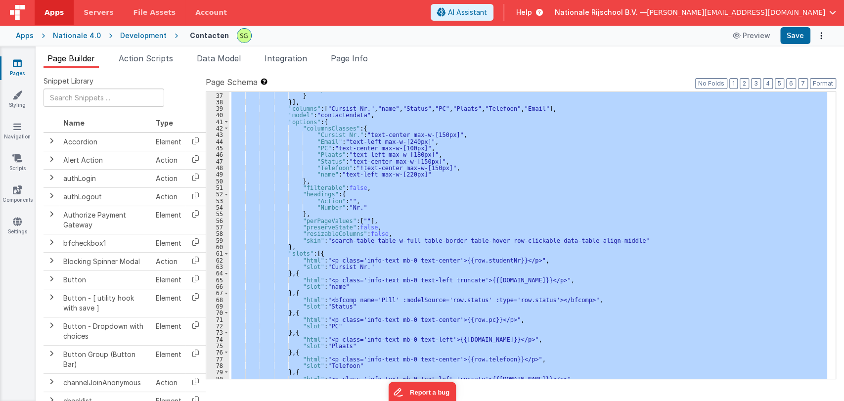
click at [435, 205] on div ""path" : "/contacten-details" } }] , "columns" : [ "Cursist Nr." , "name" , "St…" at bounding box center [528, 235] width 598 height 287
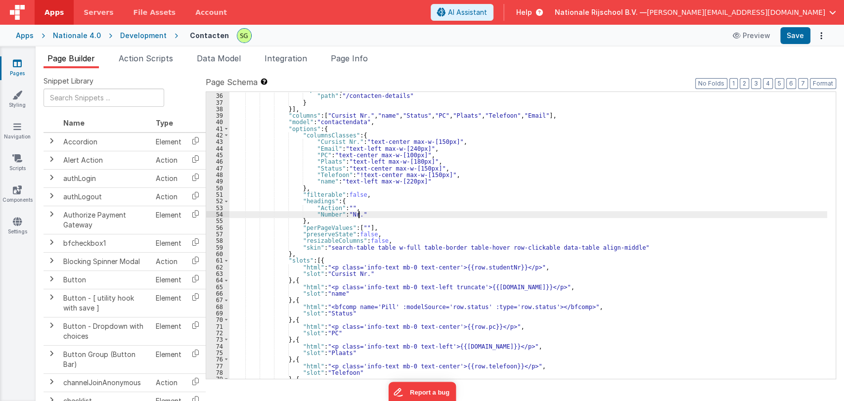
scroll to position [245, 0]
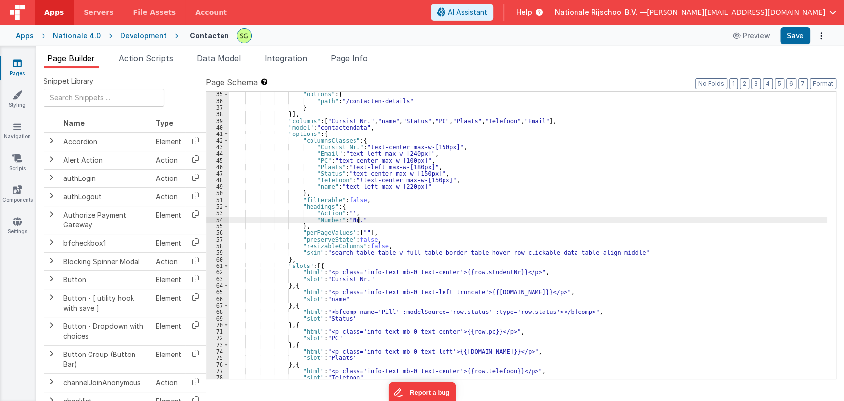
click at [434, 271] on div ""options" : { "path" : "/contacten-details" } }] , "columns" : [ "Cursist Nr." …" at bounding box center [528, 241] width 598 height 300
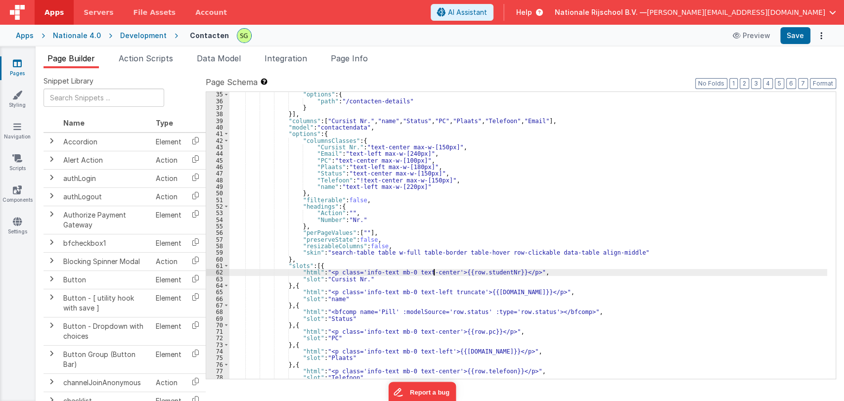
click at [434, 271] on div ""options" : { "path" : "/contacten-details" } }] , "columns" : [ "Cursist Nr." …" at bounding box center [528, 241] width 598 height 300
click at [788, 39] on button "Save" at bounding box center [795, 35] width 30 height 17
click at [433, 270] on div ""options" : { "path" : "/contacten-details" } }] , "columns" : [ "Cursist Nr." …" at bounding box center [528, 241] width 598 height 300
click at [429, 220] on div ""options" : { "path" : "/contacten-details" } }] , "columns" : [ "Cursist Nr." …" at bounding box center [528, 241] width 598 height 300
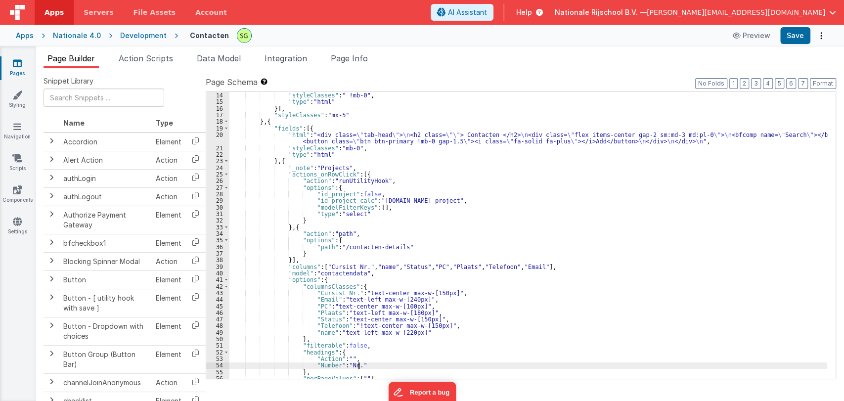
scroll to position [99, 0]
click at [460, 234] on div ""styleClasses" : " !mb-0" , "type" : "html" }] , "styleClasses" : "mx-5" } , { …" at bounding box center [528, 241] width 598 height 300
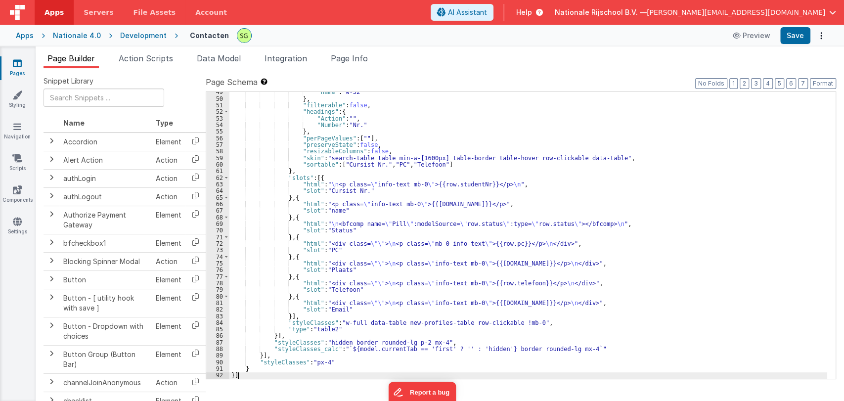
scroll to position [359, 0]
click at [822, 81] on button "Format" at bounding box center [823, 83] width 26 height 11
click at [799, 25] on div "Apps Nationale 4.0 Development Contacten Preview Save" at bounding box center [422, 36] width 844 height 22
click at [799, 31] on button "Save" at bounding box center [795, 35] width 30 height 17
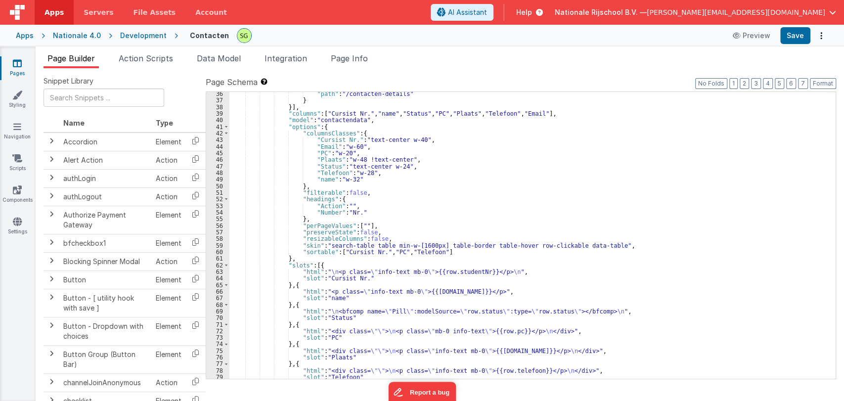
scroll to position [265, 0]
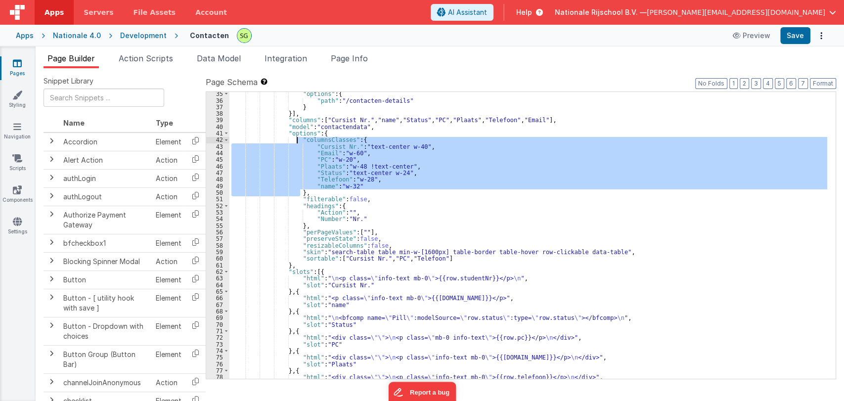
drag, startPoint x: 300, startPoint y: 192, endPoint x: 295, endPoint y: 140, distance: 51.6
click at [295, 140] on div ""options" : { "path" : "/contacten-details" } }] , "columns" : [ "Cursist Nr." …" at bounding box center [528, 241] width 598 height 300
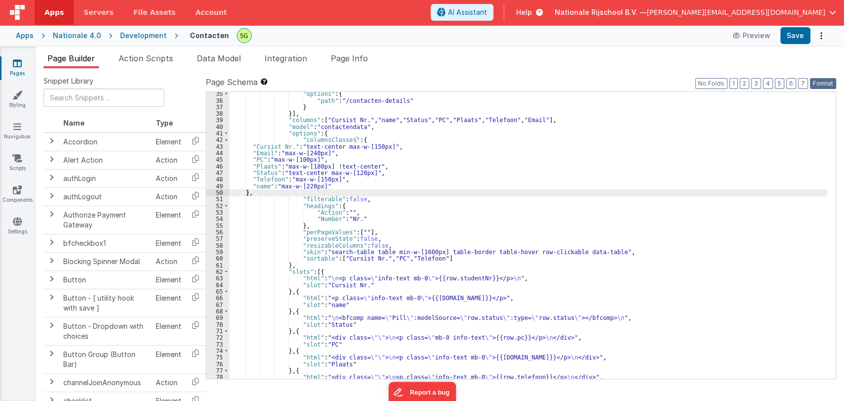
click at [819, 85] on button "Format" at bounding box center [823, 83] width 26 height 11
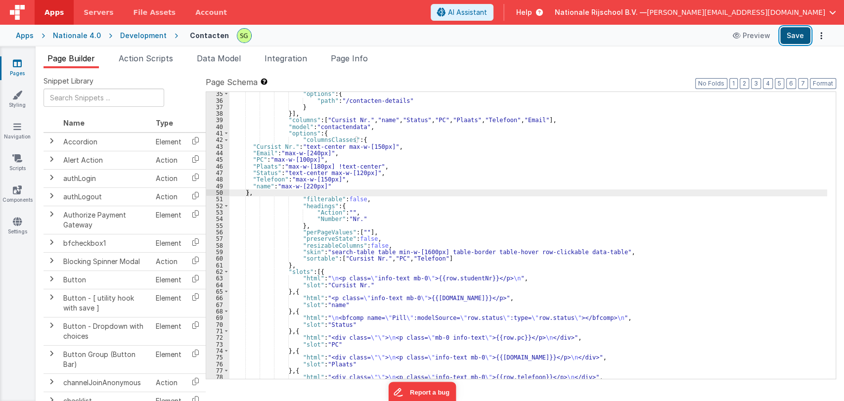
click at [786, 38] on button "Save" at bounding box center [795, 35] width 30 height 17
click at [441, 223] on div ""options" : { "path" : "/contacten-details" } }] , "columns" : [ "Cursist Nr." …" at bounding box center [528, 241] width 598 height 300
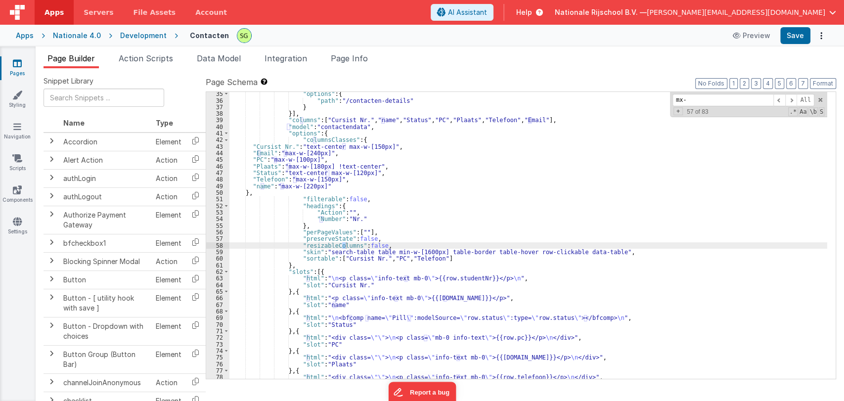
scroll to position [359, 0]
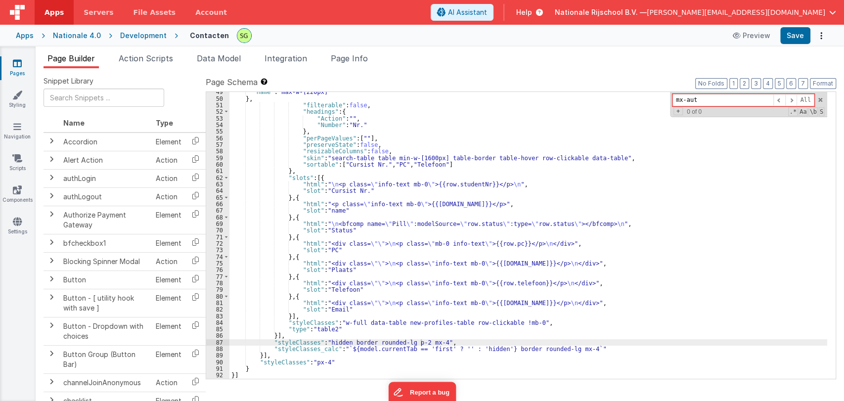
type input "mx-auto"
click at [293, 223] on div ""name" : "max-w-[220px]" } , "filterable" : false , "headings" : { "Action" : "…" at bounding box center [528, 239] width 598 height 300
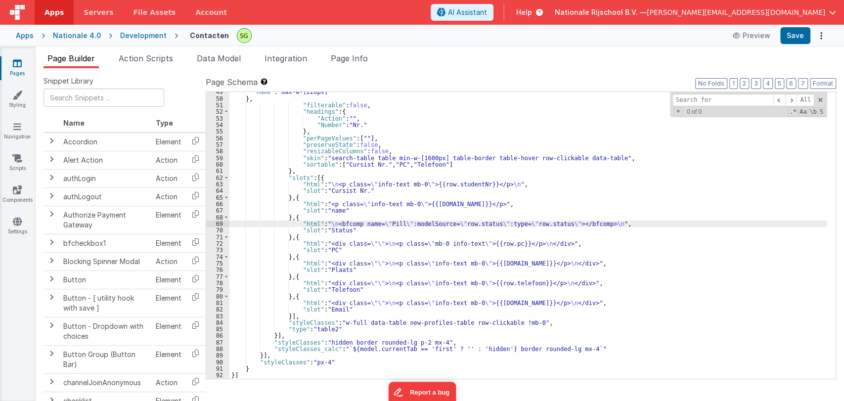
click at [219, 223] on div "69" at bounding box center [217, 224] width 23 height 6
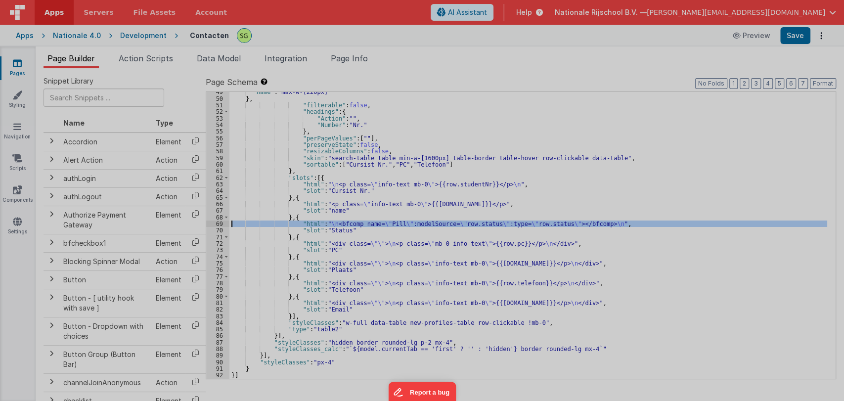
click at [219, 223] on div at bounding box center [421, 190] width 827 height 393
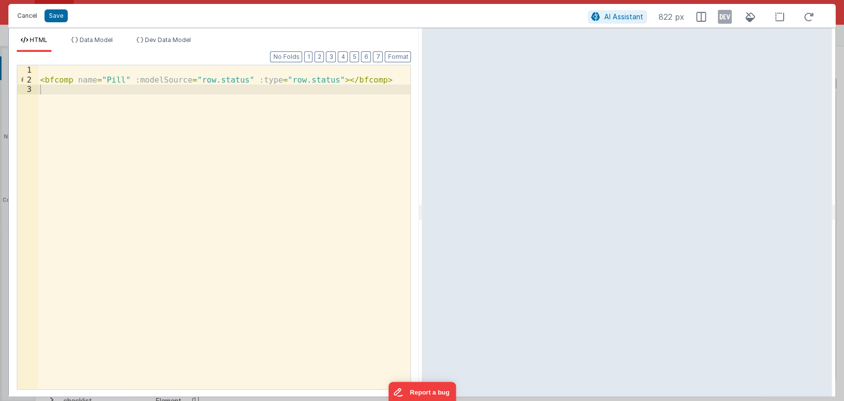
click at [33, 14] on button "Cancel" at bounding box center [27, 16] width 30 height 14
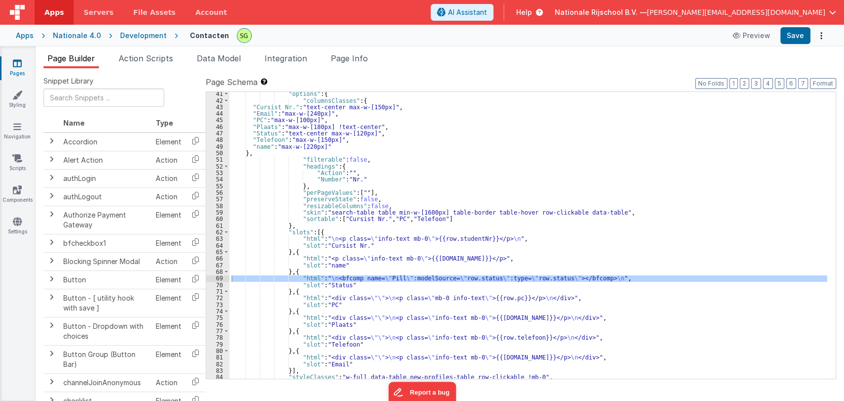
scroll to position [305, 0]
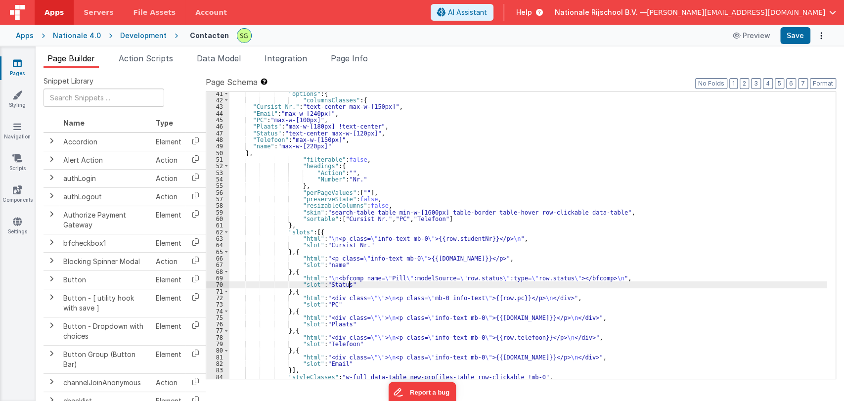
click at [371, 286] on div ""options" : { "columnsClasses" : { "Cursist Nr." : "text-center max-w-[150px]" …" at bounding box center [528, 241] width 598 height 300
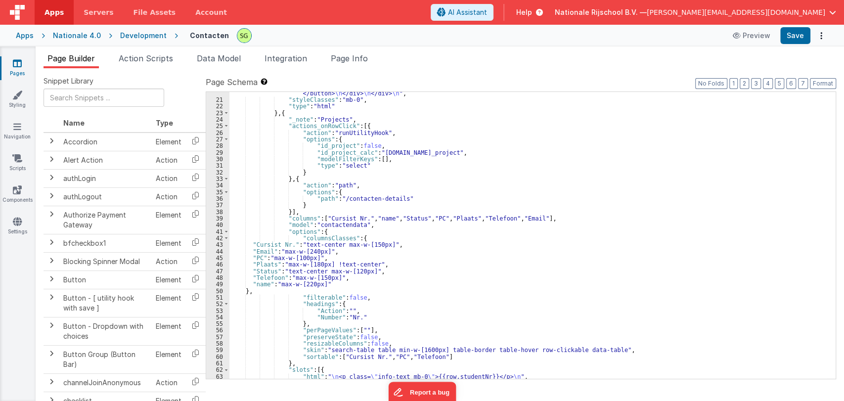
scroll to position [166, 0]
click at [315, 272] on div ""html" : "<div class= \" tab-head \" > \n <h2 class= \"\" > Contacten </h2> \n …" at bounding box center [528, 234] width 598 height 313
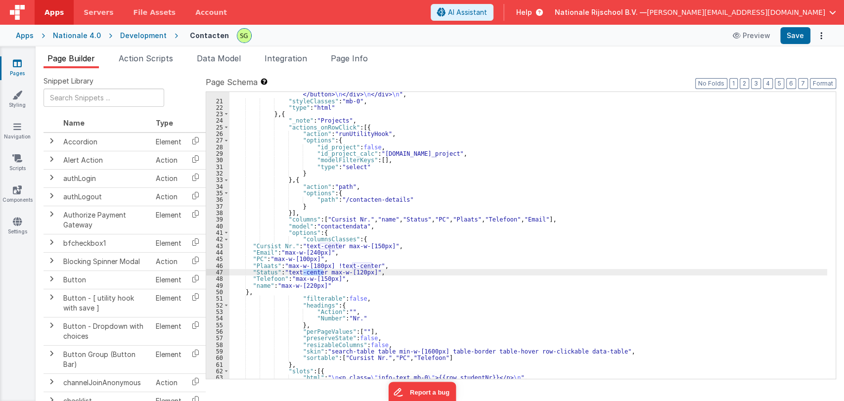
click at [383, 272] on div ""html" : "<div class= \" tab-head \" > \n <h2 class= \"\" > Contacten </h2> \n …" at bounding box center [528, 234] width 598 height 313
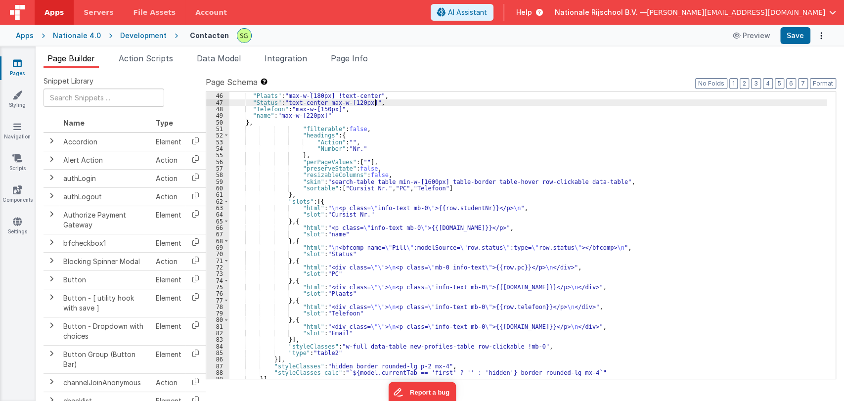
scroll to position [336, 0]
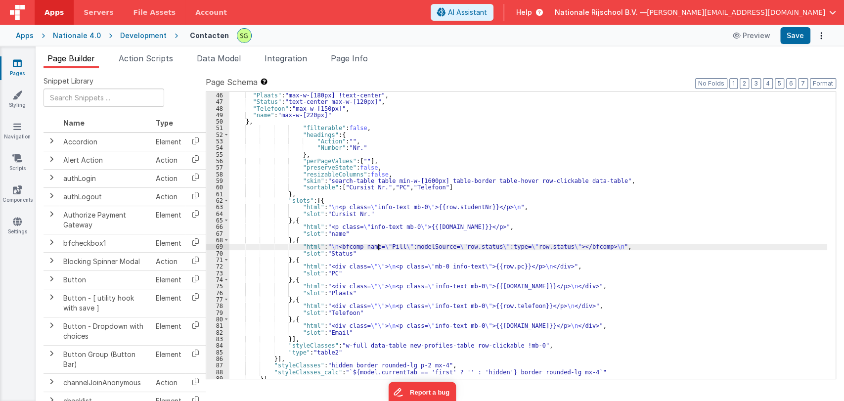
click at [378, 248] on div ""Plaats" : "max-w-[180px] !text-center" , "Status" : "text-center max-w-[120px]…" at bounding box center [528, 242] width 598 height 300
click at [221, 248] on div "69" at bounding box center [217, 246] width 23 height 6
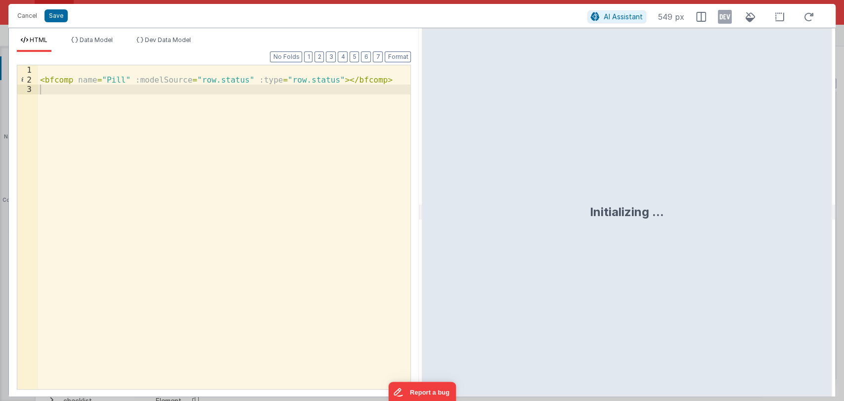
drag, startPoint x: 420, startPoint y: 208, endPoint x: 546, endPoint y: 199, distance: 126.4
click at [546, 199] on html "Cancel Save AI Assistant 549 px HTML Data Model Dev Data Model Format 7 6 5 4 3…" at bounding box center [422, 200] width 844 height 401
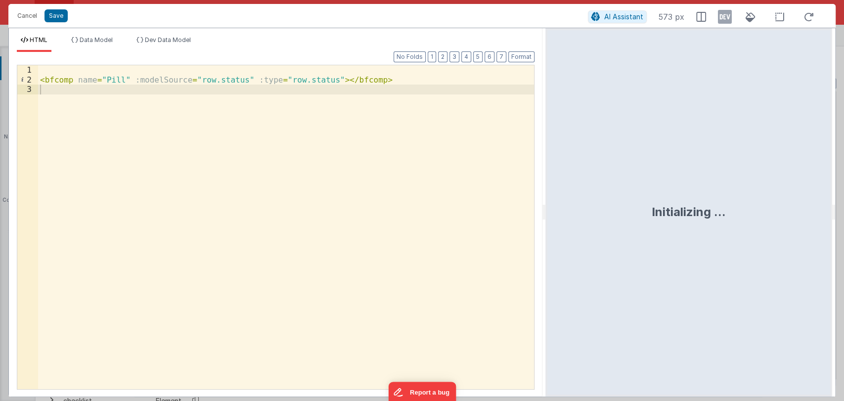
click at [318, 79] on div "< bfcomp name = "Pill" :modelSource = "row.status" :type = "row.status" > </ bf…" at bounding box center [286, 236] width 496 height 343
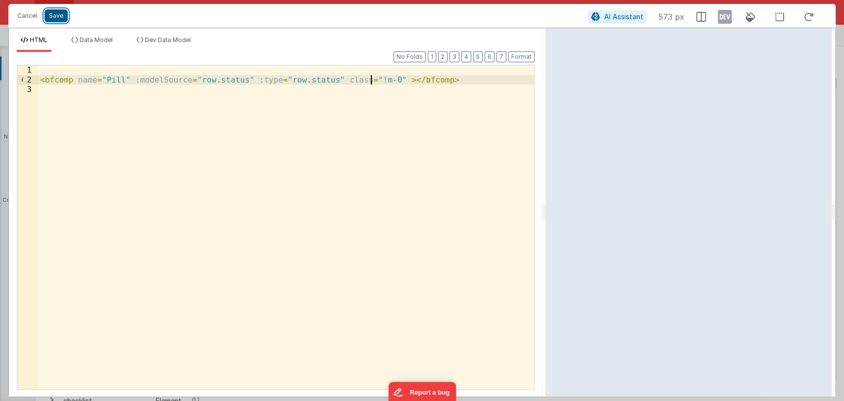
click at [57, 16] on button "Save" at bounding box center [56, 15] width 23 height 13
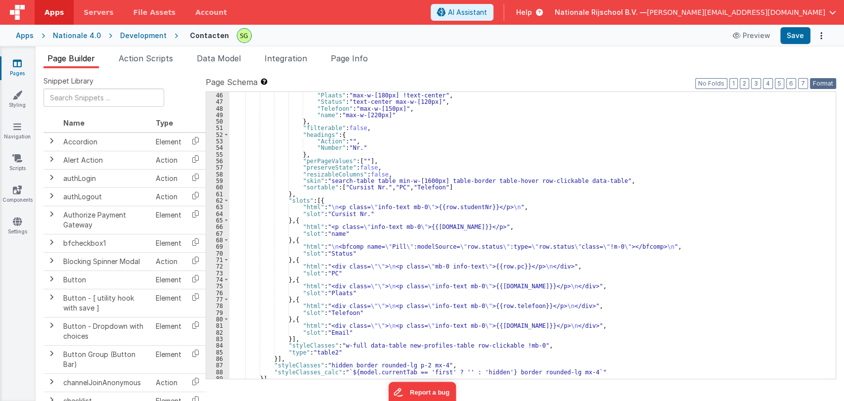
click at [816, 84] on button "Format" at bounding box center [823, 83] width 26 height 11
click at [797, 36] on button "Save" at bounding box center [795, 35] width 30 height 17
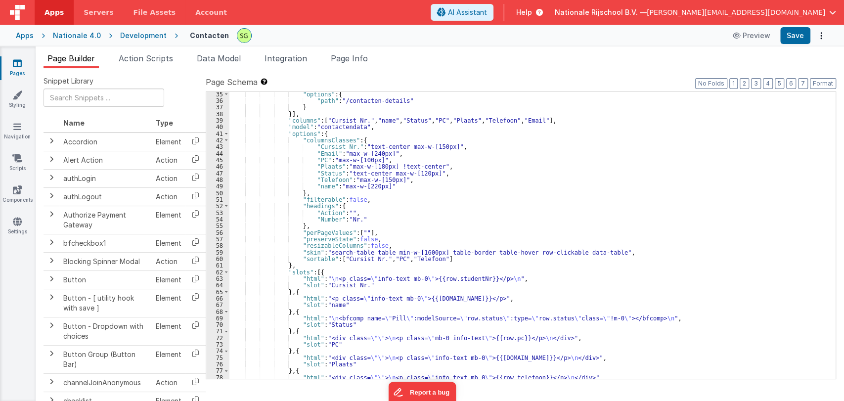
scroll to position [265, 0]
click at [343, 152] on div ""options" : { "path" : "/contacten-details" } }] , "columns" : [ "Cursist Nr." …" at bounding box center [528, 241] width 598 height 300
click at [400, 145] on div ""options" : { "path" : "/contacten-details" } }] , "columns" : [ "Cursist Nr." …" at bounding box center [528, 241] width 598 height 300
click at [332, 160] on div ""options" : { "path" : "/contacten-details" } }] , "columns" : [ "Cursist Nr." …" at bounding box center [528, 241] width 598 height 300
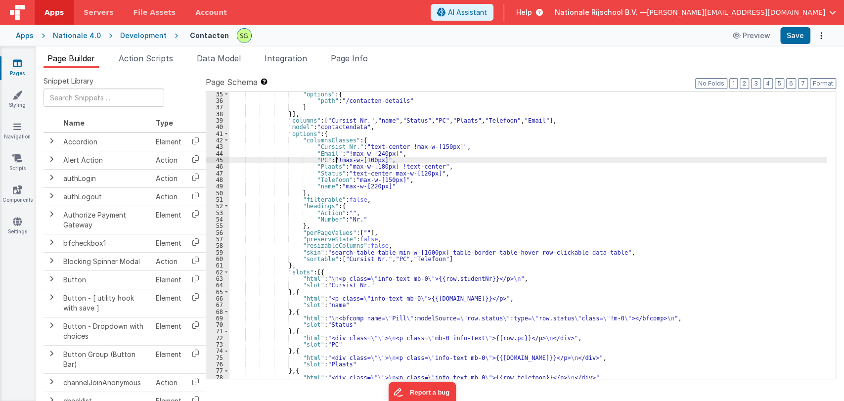
click at [346, 166] on div ""options" : { "path" : "/contacten-details" } }] , "columns" : [ "Cursist Nr." …" at bounding box center [528, 241] width 598 height 300
click at [386, 171] on div ""options" : { "path" : "/contacten-details" } }] , "columns" : [ "Cursist Nr." …" at bounding box center [528, 241] width 598 height 300
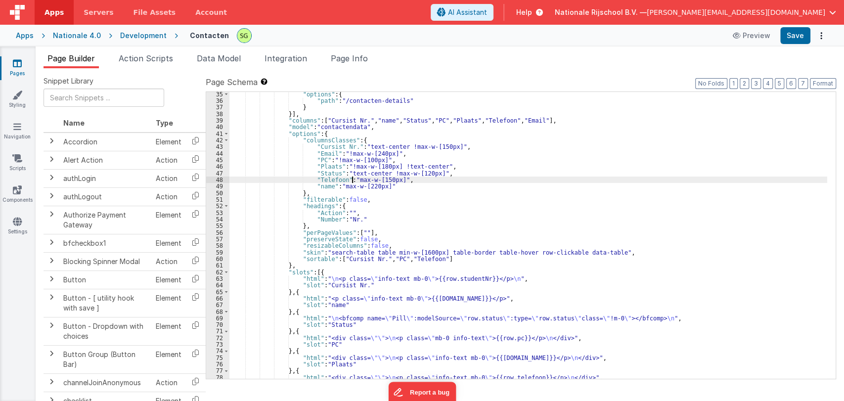
click at [352, 177] on div ""options" : { "path" : "/contacten-details" } }] , "columns" : [ "Cursist Nr." …" at bounding box center [528, 241] width 598 height 300
click at [339, 184] on div ""options" : { "path" : "/contacten-details" } }] , "columns" : [ "Cursist Nr." …" at bounding box center [528, 241] width 598 height 300
click at [790, 30] on button "Save" at bounding box center [795, 35] width 30 height 17
click at [348, 174] on div ""options" : { "path" : "/contacten-details" } }] , "columns" : [ "Cursist Nr." …" at bounding box center [528, 241] width 598 height 300
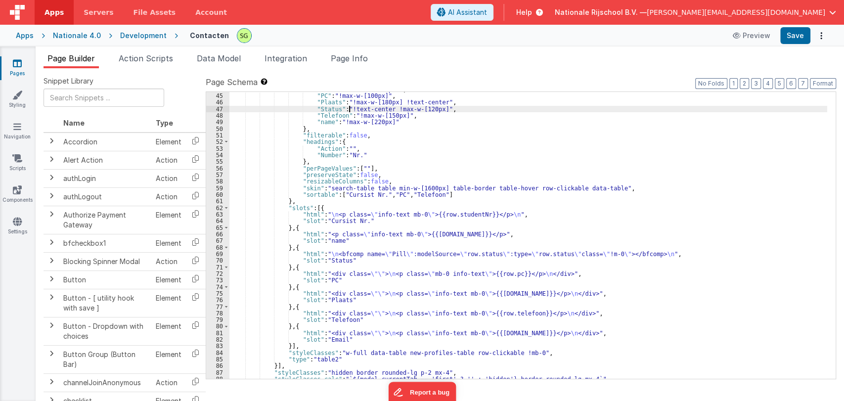
scroll to position [330, 0]
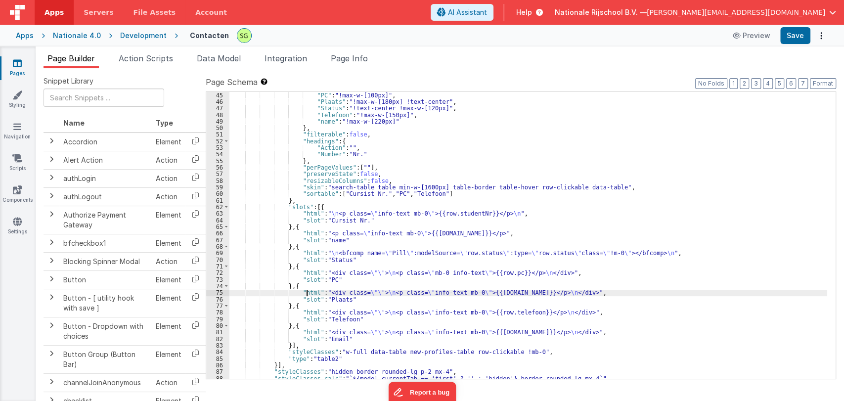
click at [305, 292] on div ""PC" : "!max-w-[100px]" , "Plaats" : "!max-w-[180px] !text-center" , "Status" :…" at bounding box center [528, 242] width 598 height 300
click at [220, 292] on div "75" at bounding box center [217, 292] width 23 height 6
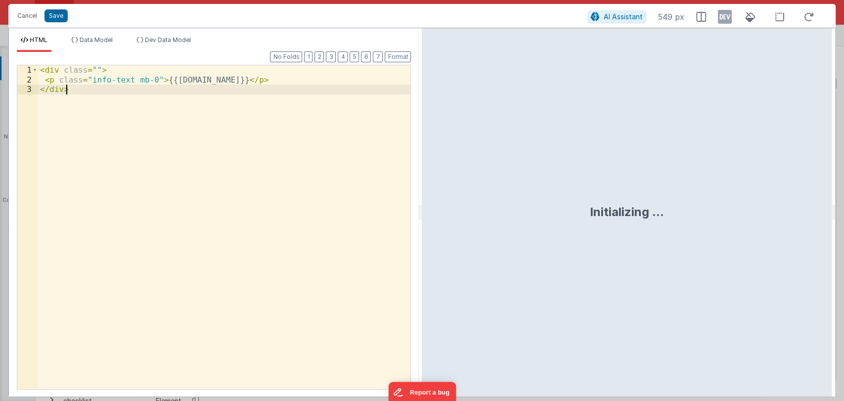
click at [220, 292] on div "< div class = "" > < p class = "info-text mb-0" > {{[DOMAIN_NAME]}} </ p > </ d…" at bounding box center [224, 236] width 372 height 343
click at [29, 18] on button "Cancel" at bounding box center [27, 16] width 30 height 14
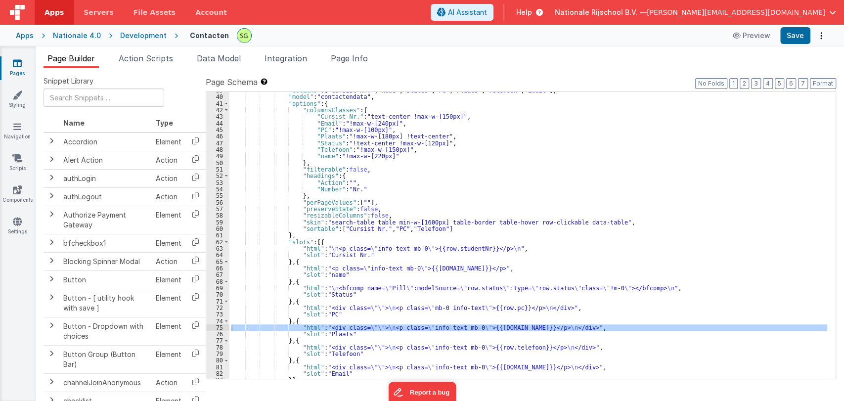
scroll to position [295, 0]
click at [359, 286] on div ""columns" : [ "Cursist Nr." , "name" , "Status" , "PC" , "Plaats" , "Telefoon" …" at bounding box center [528, 238] width 598 height 300
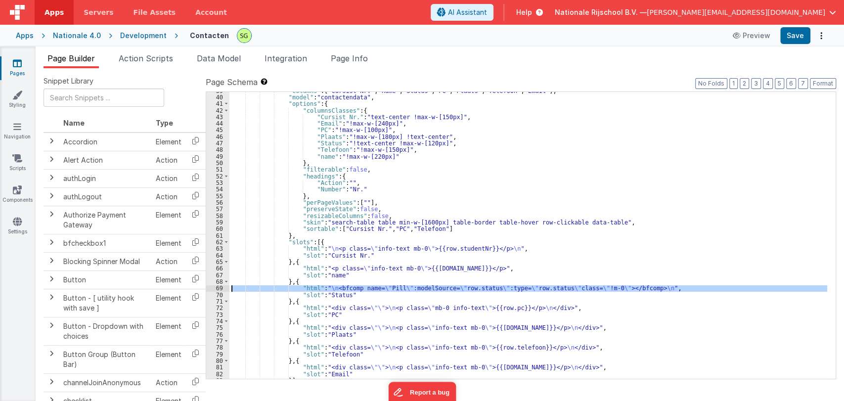
click at [222, 287] on div "69" at bounding box center [217, 288] width 23 height 6
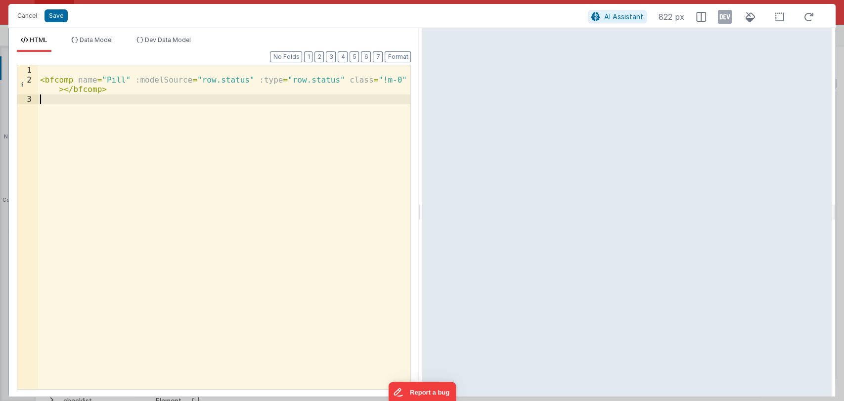
click at [369, 80] on div "< bfcomp name = "Pill" :modelSource = "row.status" :type = "row.status" class =…" at bounding box center [224, 236] width 373 height 343
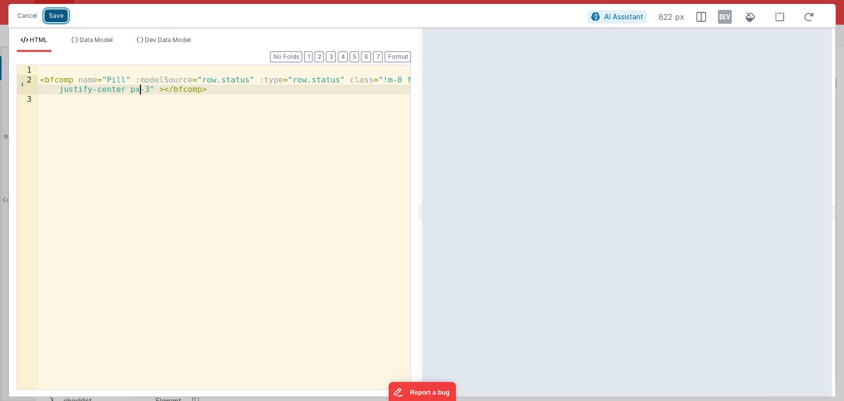
click at [52, 17] on button "Save" at bounding box center [56, 15] width 23 height 13
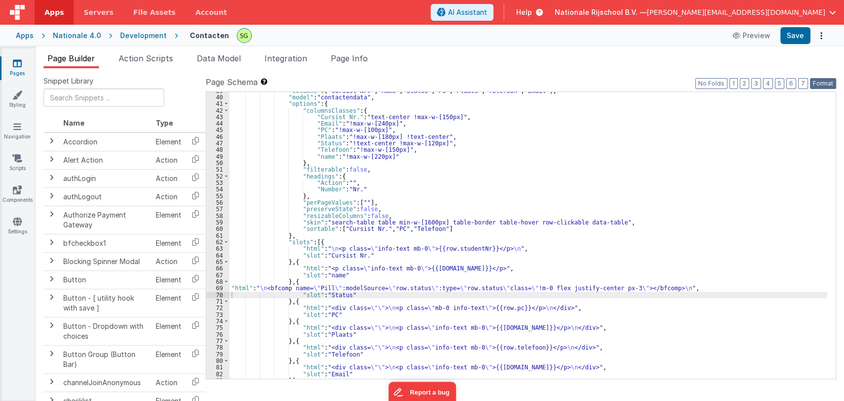
click at [823, 85] on button "Format" at bounding box center [823, 83] width 26 height 11
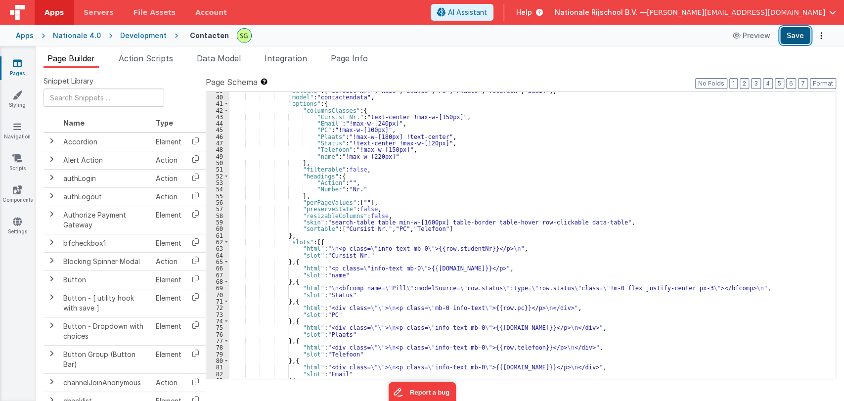
click at [795, 42] on button "Save" at bounding box center [795, 35] width 30 height 17
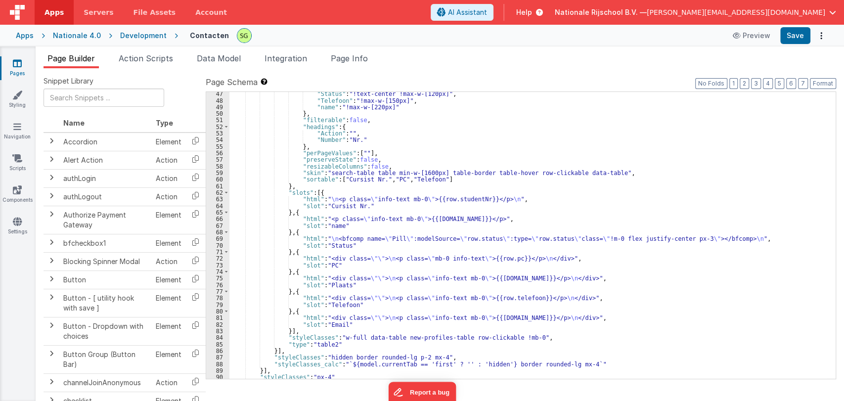
scroll to position [344, 0]
click at [319, 240] on div ""Status" : "!text-center !max-w-[120px]" , "Telefoon" : "!max-w-[150px]" , "nam…" at bounding box center [528, 241] width 598 height 300
click at [219, 238] on div "69" at bounding box center [217, 238] width 23 height 6
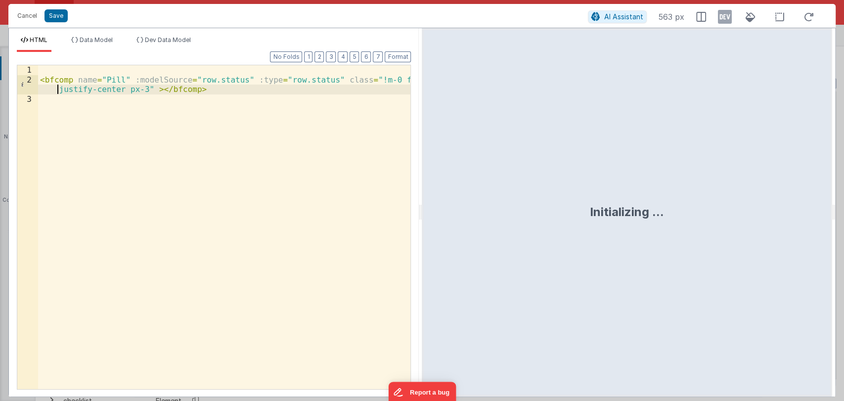
click at [59, 90] on div "< bfcomp name = "Pill" :modelSource = "row.status" :type = "row.status" class =…" at bounding box center [224, 236] width 373 height 343
click at [128, 88] on div "< bfcomp name = "Pill" :modelSource = "row.status" :type = "row.status" class =…" at bounding box center [224, 236] width 373 height 343
click at [376, 80] on div "< bfcomp name = "Pill" :modelSource = "row.status" :type = "row.status" class =…" at bounding box center [224, 236] width 373 height 343
click at [54, 16] on button "Save" at bounding box center [56, 15] width 23 height 13
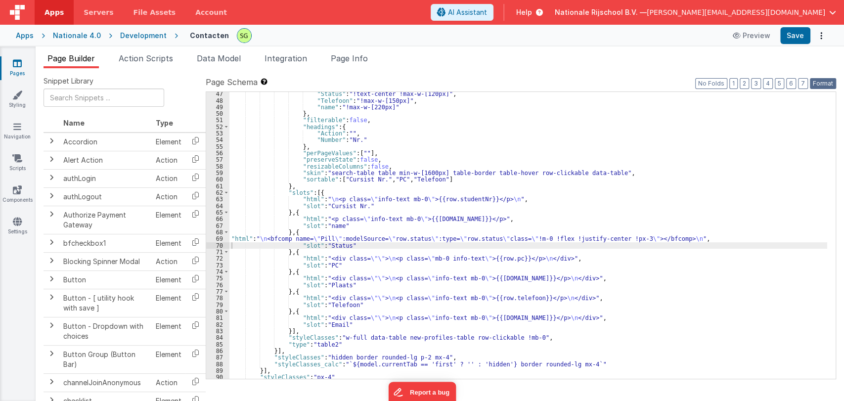
click at [813, 81] on button "Format" at bounding box center [823, 83] width 26 height 11
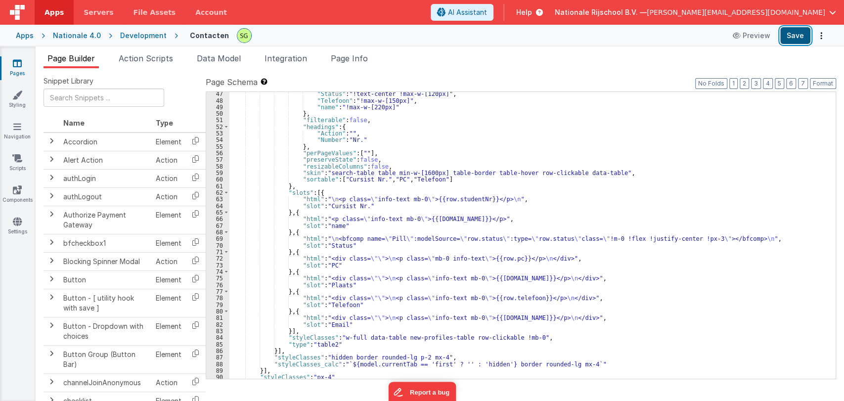
click at [787, 36] on button "Save" at bounding box center [795, 35] width 30 height 17
click at [803, 38] on button "Save" at bounding box center [795, 35] width 30 height 17
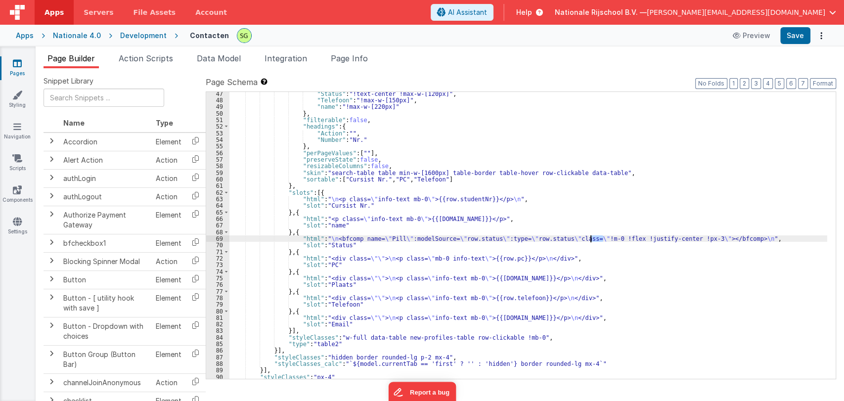
drag, startPoint x: 603, startPoint y: 238, endPoint x: 590, endPoint y: 238, distance: 13.8
click at [590, 238] on div ""Status" : "!text-center !max-w-[120px]" , "Telefoon" : "!max-w-[150px]" , "nam…" at bounding box center [528, 241] width 598 height 300
click at [790, 40] on button "Save" at bounding box center [795, 35] width 30 height 17
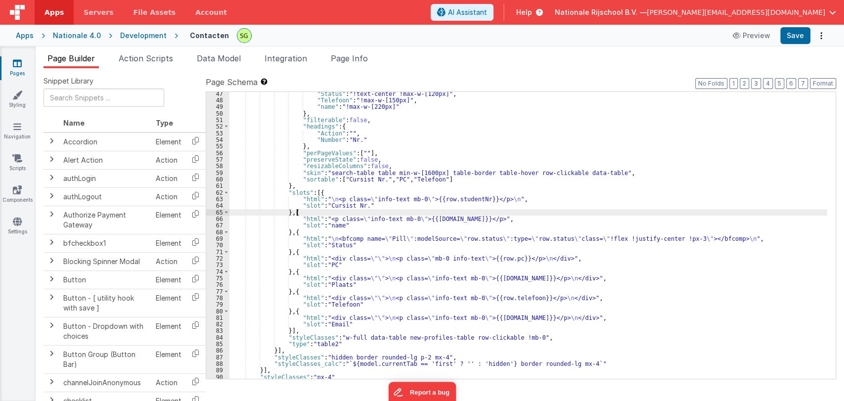
click at [565, 215] on div ""Status" : "!text-center !max-w-[120px]" , "Telefoon" : "!max-w-[150px]" , "nam…" at bounding box center [528, 241] width 598 height 300
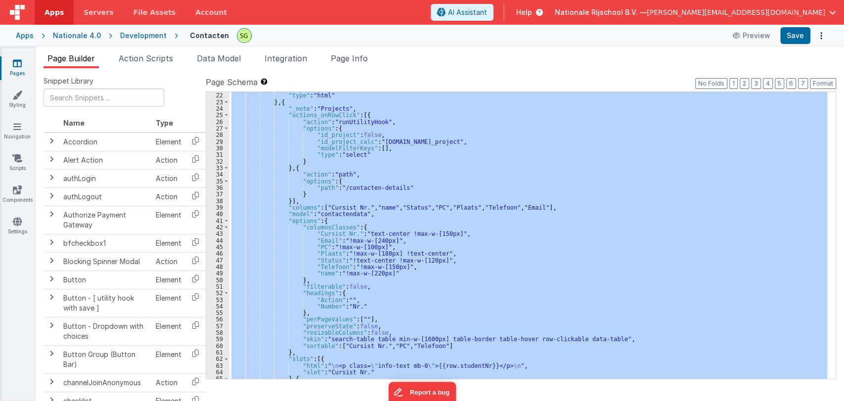
scroll to position [164, 0]
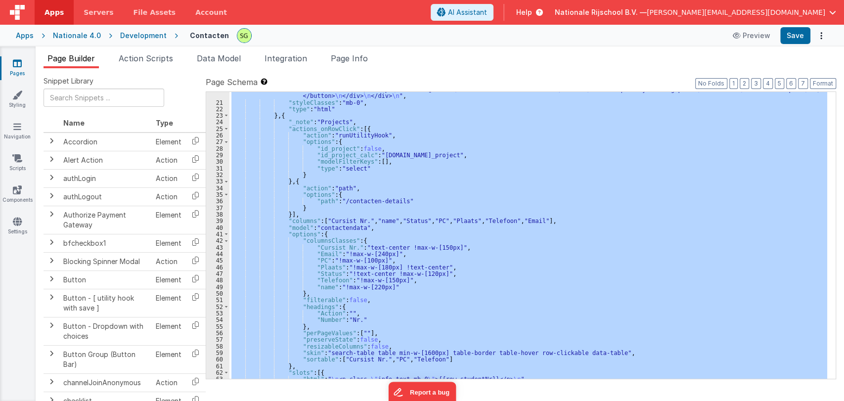
click at [420, 282] on div ""html" : "<div class= \" tab-head \" > \n <h2 class= \"\" > Contacten </h2> \n …" at bounding box center [528, 235] width 598 height 287
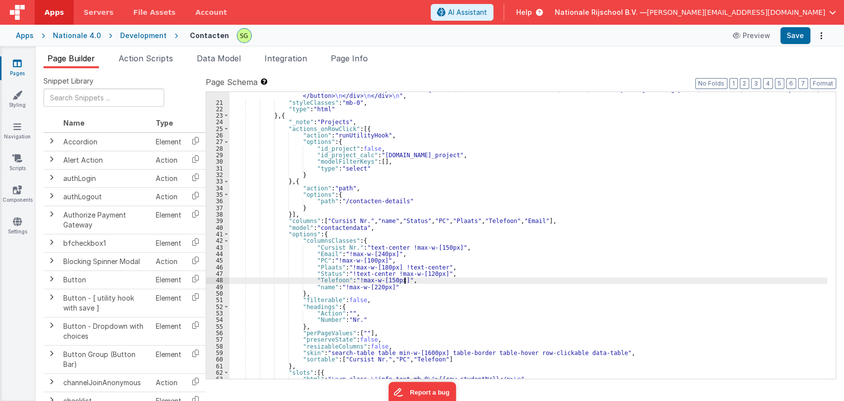
click at [386, 288] on div ""html" : "<div class= \" tab-head \" > \n <h2 class= \"\" > Contacten </h2> \n …" at bounding box center [528, 236] width 598 height 313
click at [396, 283] on div ""html" : "<div class= \" tab-head \" > \n <h2 class= \"\" > Contacten </h2> \n …" at bounding box center [528, 236] width 598 height 313
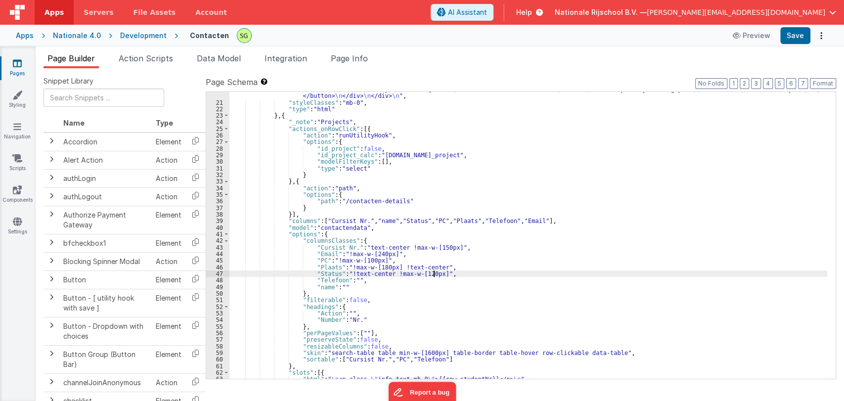
click at [435, 275] on div ""html" : "<div class= \" tab-head \" > \n <h2 class= \"\" > Contacten </h2> \n …" at bounding box center [528, 236] width 598 height 313
click at [434, 268] on div ""html" : "<div class= \" tab-head \" > \n <h2 class= \"\" > Contacten </h2> \n …" at bounding box center [528, 236] width 598 height 313
click at [380, 258] on div ""html" : "<div class= \" tab-head \" > \n <h2 class= \"\" > Contacten </h2> \n …" at bounding box center [528, 236] width 598 height 313
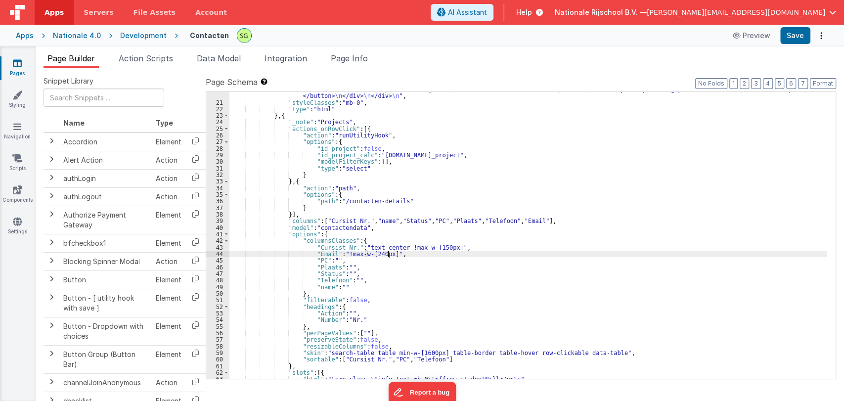
click at [387, 255] on div ""html" : "<div class= \" tab-head \" > \n <h2 class= \"\" > Contacten </h2> \n …" at bounding box center [528, 236] width 598 height 313
click at [446, 246] on div ""html" : "<div class= \" tab-head \" > \n <h2 class= \"\" > Contacten </h2> \n …" at bounding box center [528, 236] width 598 height 313
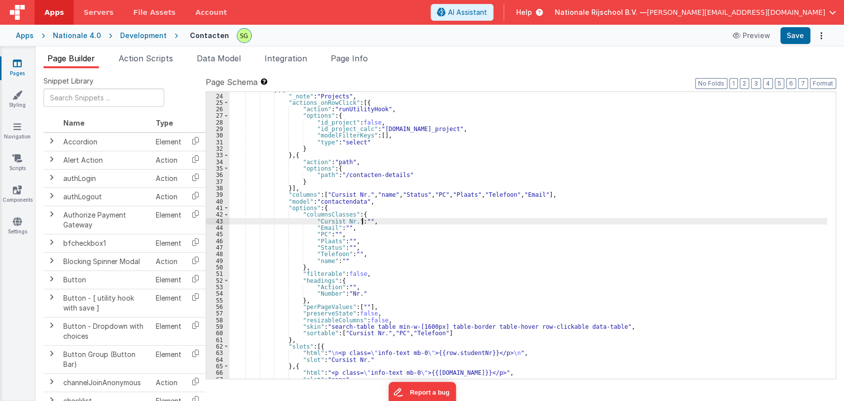
scroll to position [193, 0]
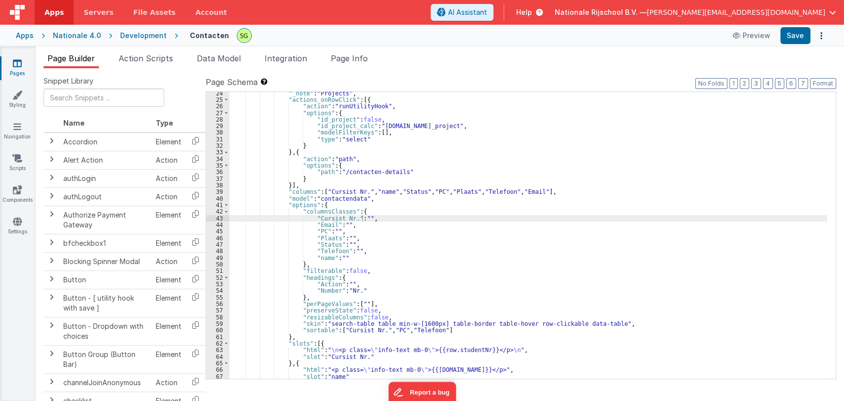
click at [792, 45] on div "Apps Nationale 4.0 Development Contacten Preview Save" at bounding box center [422, 36] width 844 height 22
click at [799, 39] on button "Save" at bounding box center [795, 35] width 30 height 17
click at [345, 242] on div ""_note" : "Projects" , "actions_onRowClick" : [{ "action" : "runUtilityHook" , …" at bounding box center [528, 240] width 598 height 300
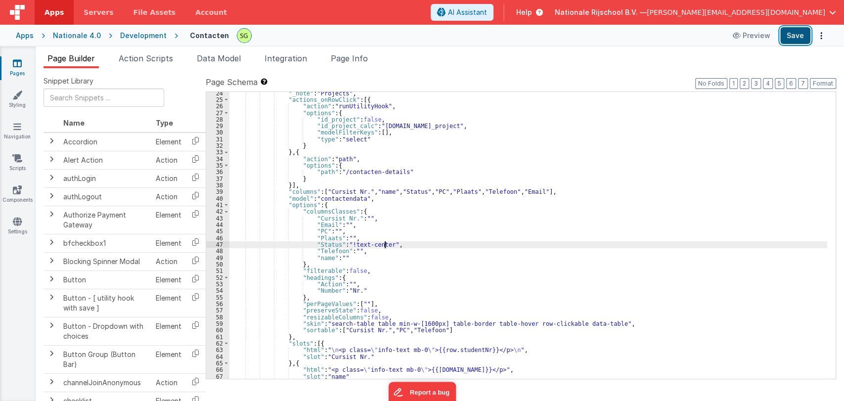
click at [795, 39] on button "Save" at bounding box center [795, 35] width 30 height 17
click at [408, 244] on div ""_note" : "Projects" , "actions_onRowClick" : [{ "action" : "runUtilityHook" , …" at bounding box center [528, 240] width 598 height 300
click at [413, 241] on div ""_note" : "Projects" , "actions_onRowClick" : [{ "action" : "runUtilityHook" , …" at bounding box center [528, 240] width 598 height 300
click at [404, 244] on div ""_note" : "Projects" , "actions_onRowClick" : [{ "action" : "runUtilityHook" , …" at bounding box center [528, 240] width 598 height 300
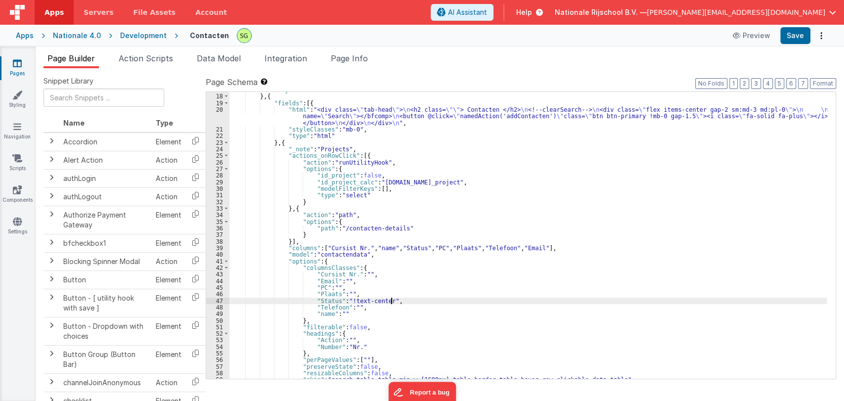
scroll to position [0, 0]
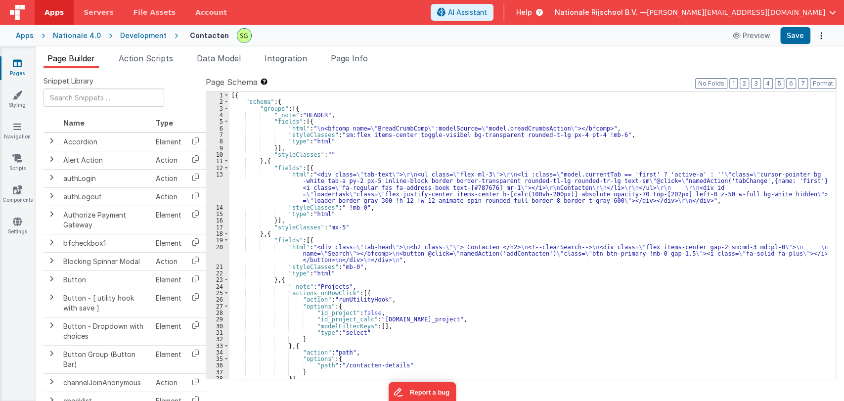
click at [19, 64] on icon at bounding box center [17, 63] width 9 height 10
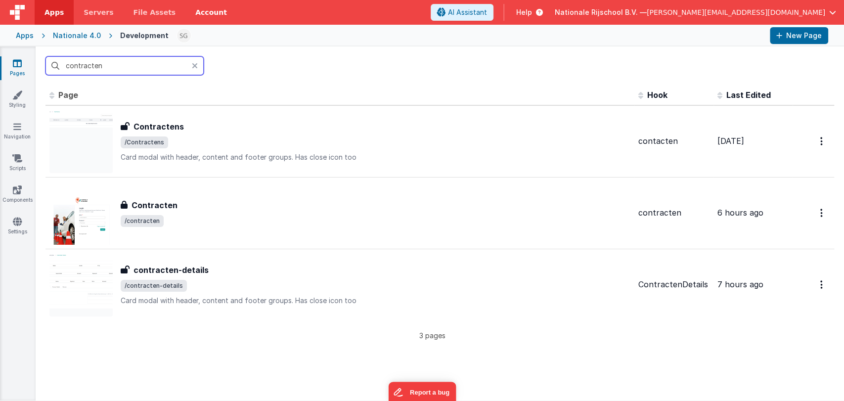
type input "contracten"
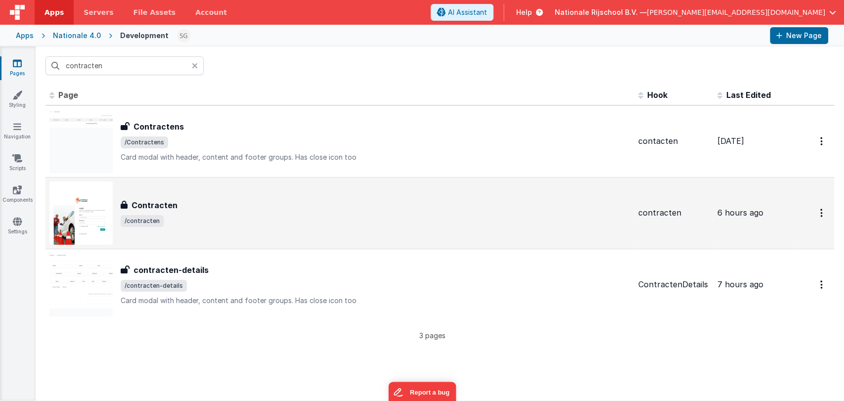
click at [189, 231] on div "Contracten Contracten /contracten" at bounding box center [339, 212] width 581 height 63
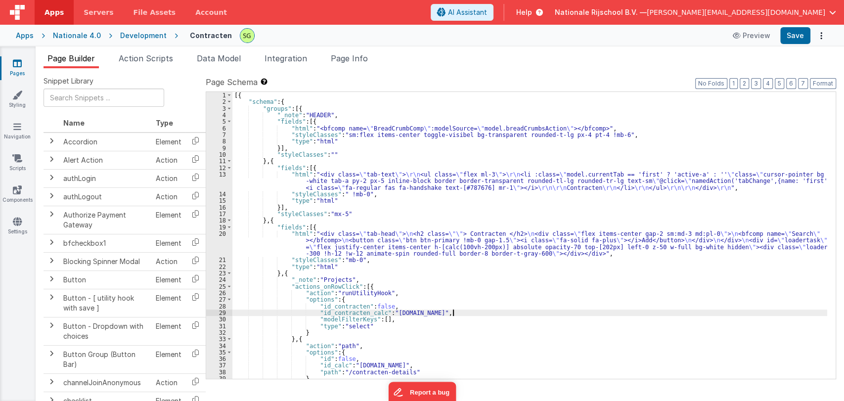
click at [467, 313] on div "[{ "schema" : { "groups" : [{ "_note" : "HEADER" , "fields" : [{ "html" : "<bfc…" at bounding box center [529, 242] width 595 height 300
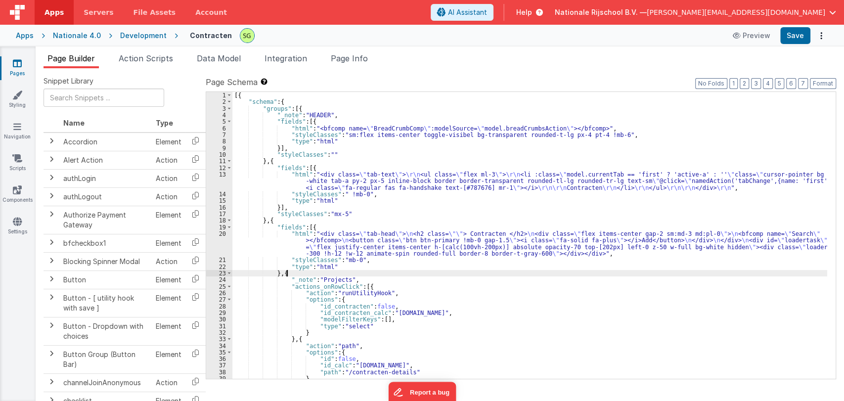
click at [449, 274] on div "[{ "schema" : { "groups" : [{ "_note" : "HEADER" , "fields" : [{ "html" : "<bfc…" at bounding box center [529, 242] width 595 height 300
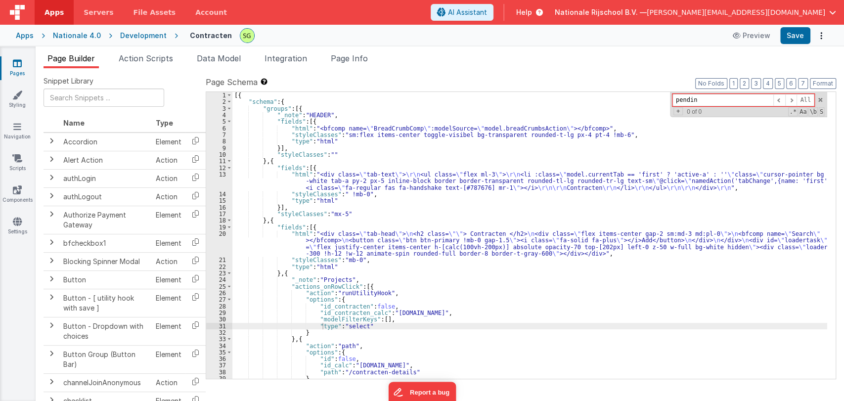
type input "pending"
click at [407, 291] on div "[{ "schema" : { "groups" : [{ "_note" : "HEADER" , "fields" : [{ "html" : "<bfc…" at bounding box center [529, 242] width 595 height 300
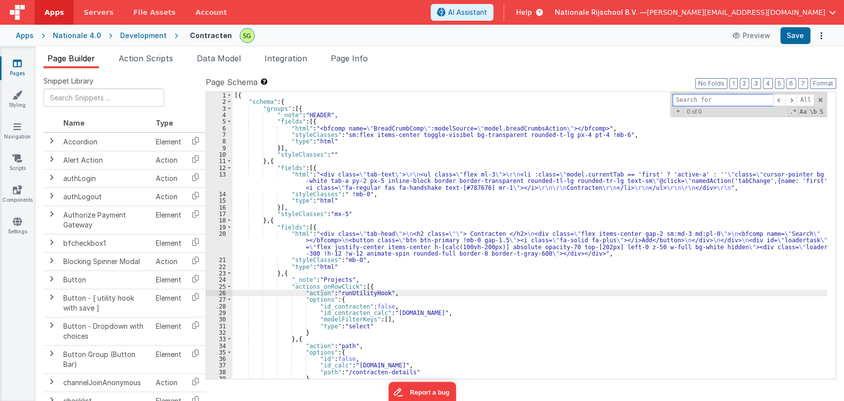
click at [698, 99] on input at bounding box center [723, 100] width 101 height 12
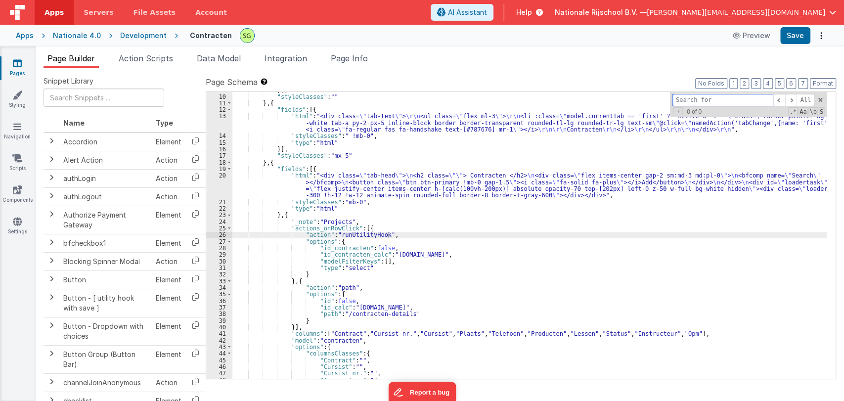
scroll to position [59, 0]
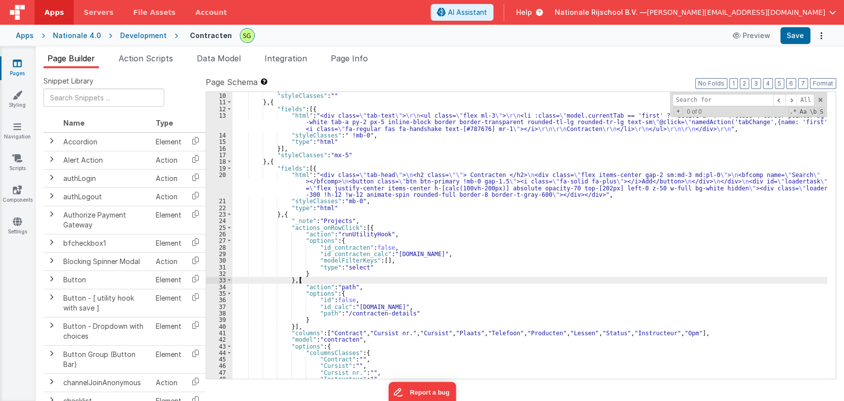
click at [470, 283] on div "}] , "styleClasses" : "" } , { "fields" : [{ "html" : "<div class= \" tab-text …" at bounding box center [529, 236] width 595 height 300
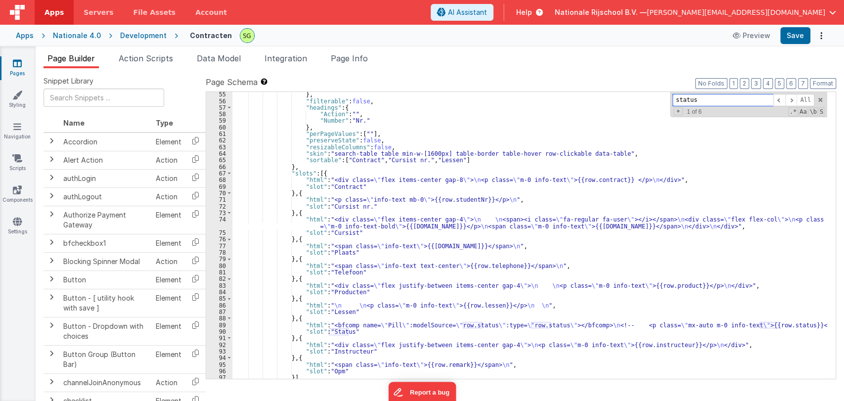
scroll to position [390, 0]
type input "status"
click at [791, 100] on span at bounding box center [791, 100] width 12 height 12
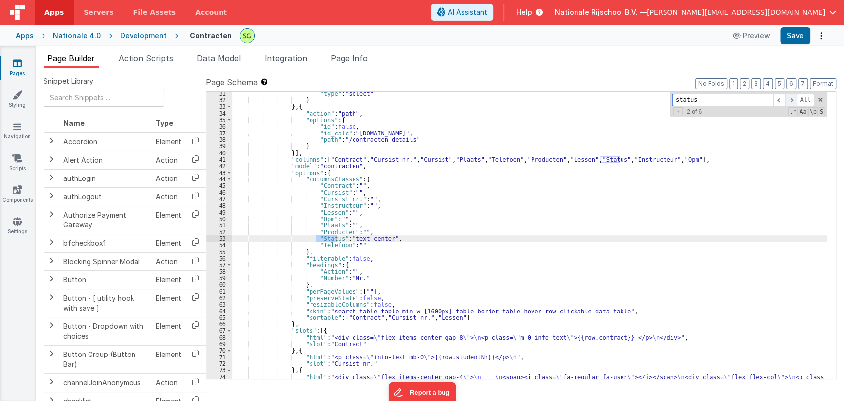
click at [791, 100] on span at bounding box center [791, 100] width 12 height 12
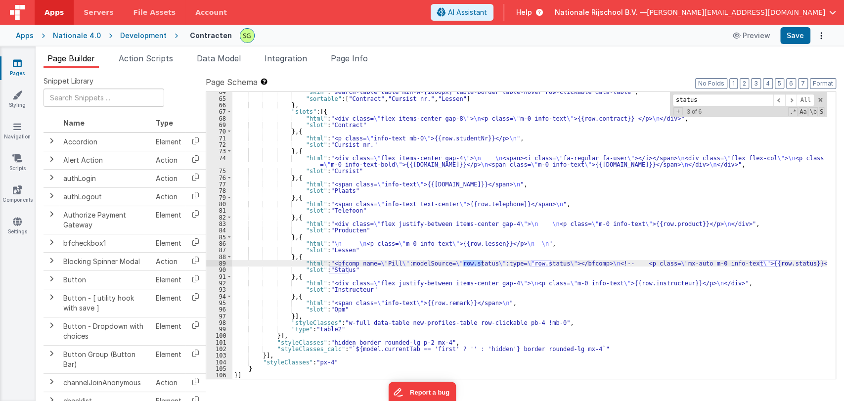
click at [363, 266] on div ""skin" : "search-table table min-w-[1600px] table-border table-hover row-clicka…" at bounding box center [529, 239] width 595 height 300
click at [223, 264] on div "89" at bounding box center [219, 263] width 26 height 6
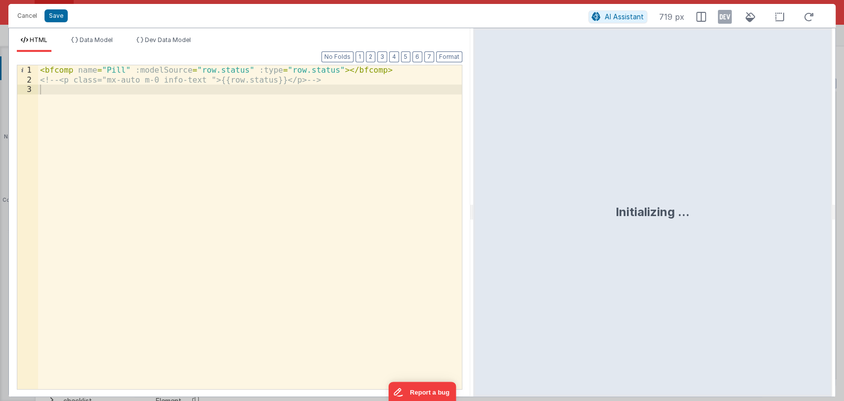
drag, startPoint x: 420, startPoint y: 217, endPoint x: 613, endPoint y: 185, distance: 195.4
click at [613, 185] on html "Cancel Save AI Assistant 719 px HTML Data Model Dev Data Model Format 7 6 5 4 3…" at bounding box center [422, 200] width 844 height 401
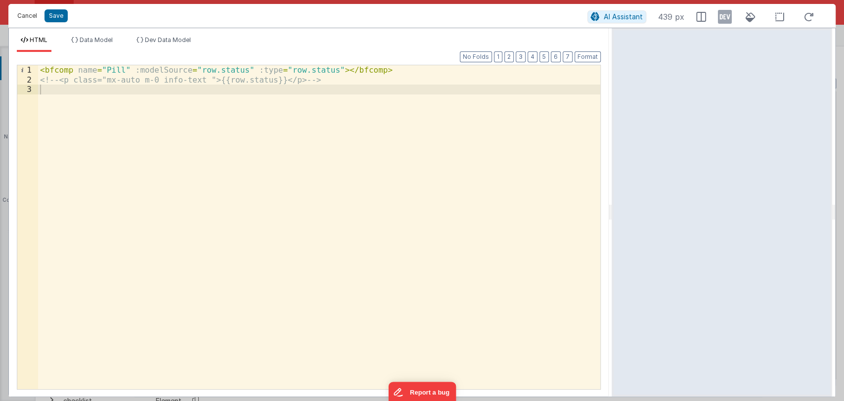
click at [24, 13] on button "Cancel" at bounding box center [27, 16] width 30 height 14
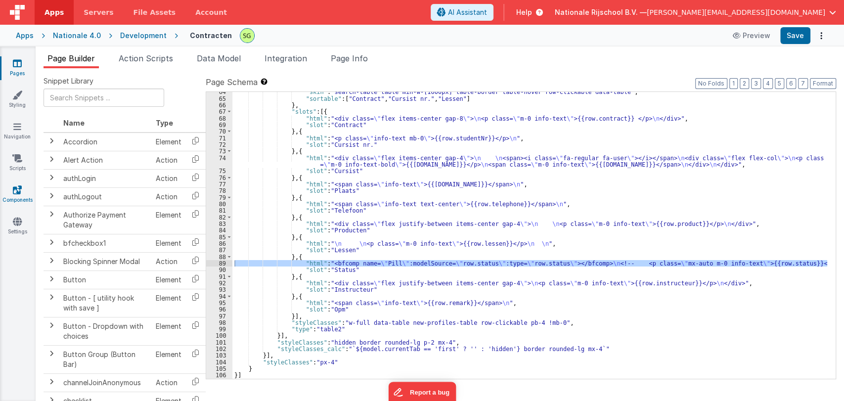
click at [16, 194] on icon at bounding box center [17, 190] width 9 height 10
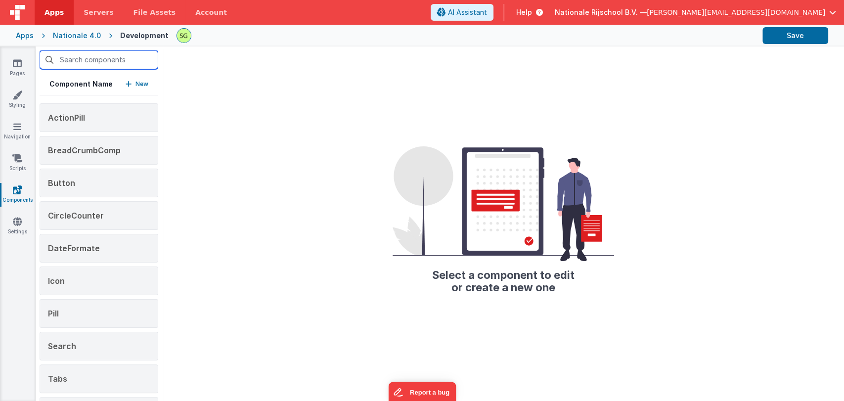
click at [91, 58] on input "text" at bounding box center [99, 59] width 119 height 19
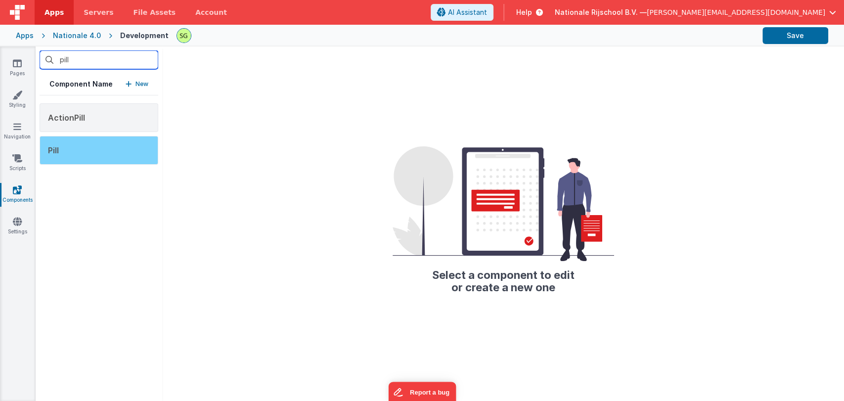
type input "pill"
click at [65, 152] on div "Pill" at bounding box center [99, 150] width 119 height 29
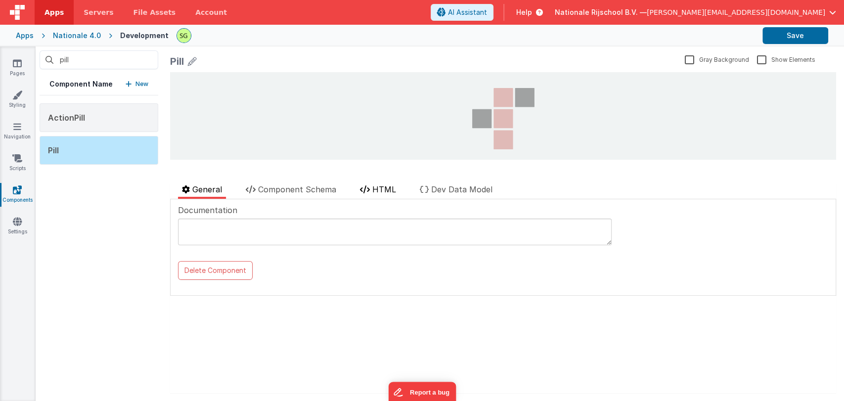
click at [372, 193] on li "HTML" at bounding box center [378, 190] width 44 height 15
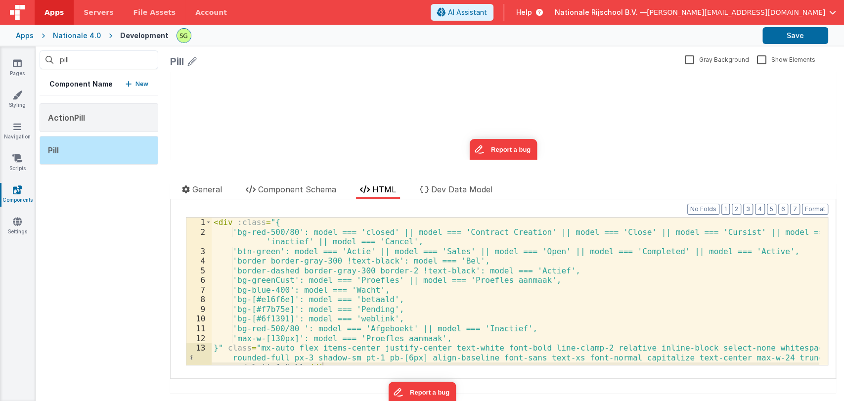
scroll to position [7, 0]
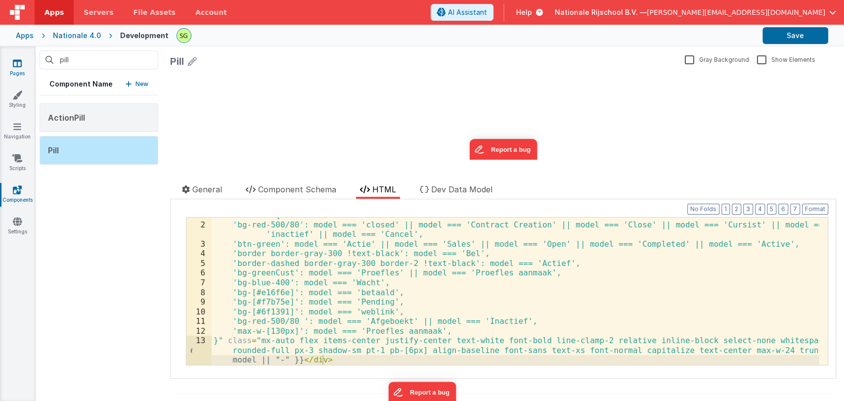
click at [15, 67] on icon at bounding box center [17, 63] width 9 height 10
